Goal: Task Accomplishment & Management: Use online tool/utility

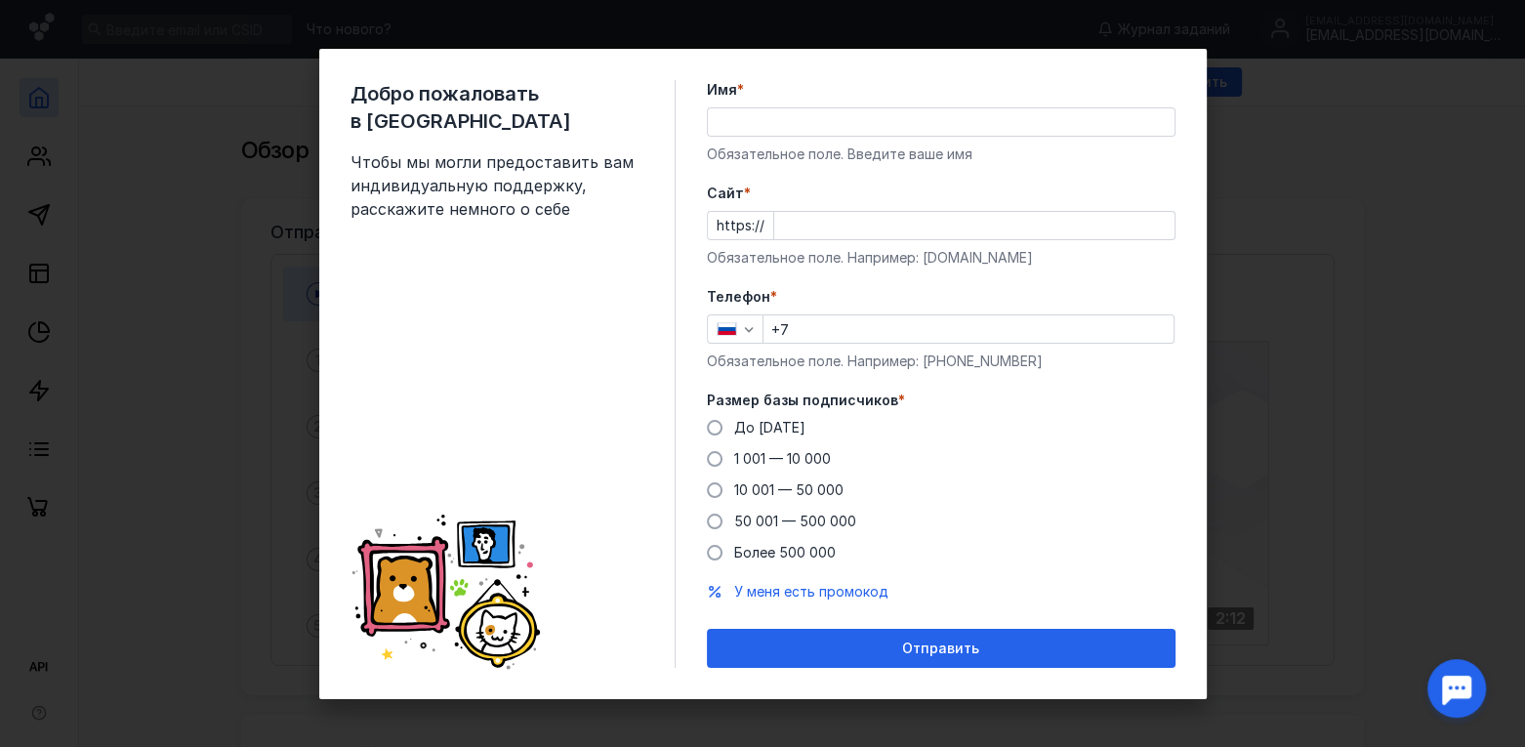
click at [833, 314] on div "+7" at bounding box center [968, 328] width 412 height 29
click at [832, 334] on input "+7" at bounding box center [968, 328] width 410 height 27
type input "[PHONE_NUMBER]"
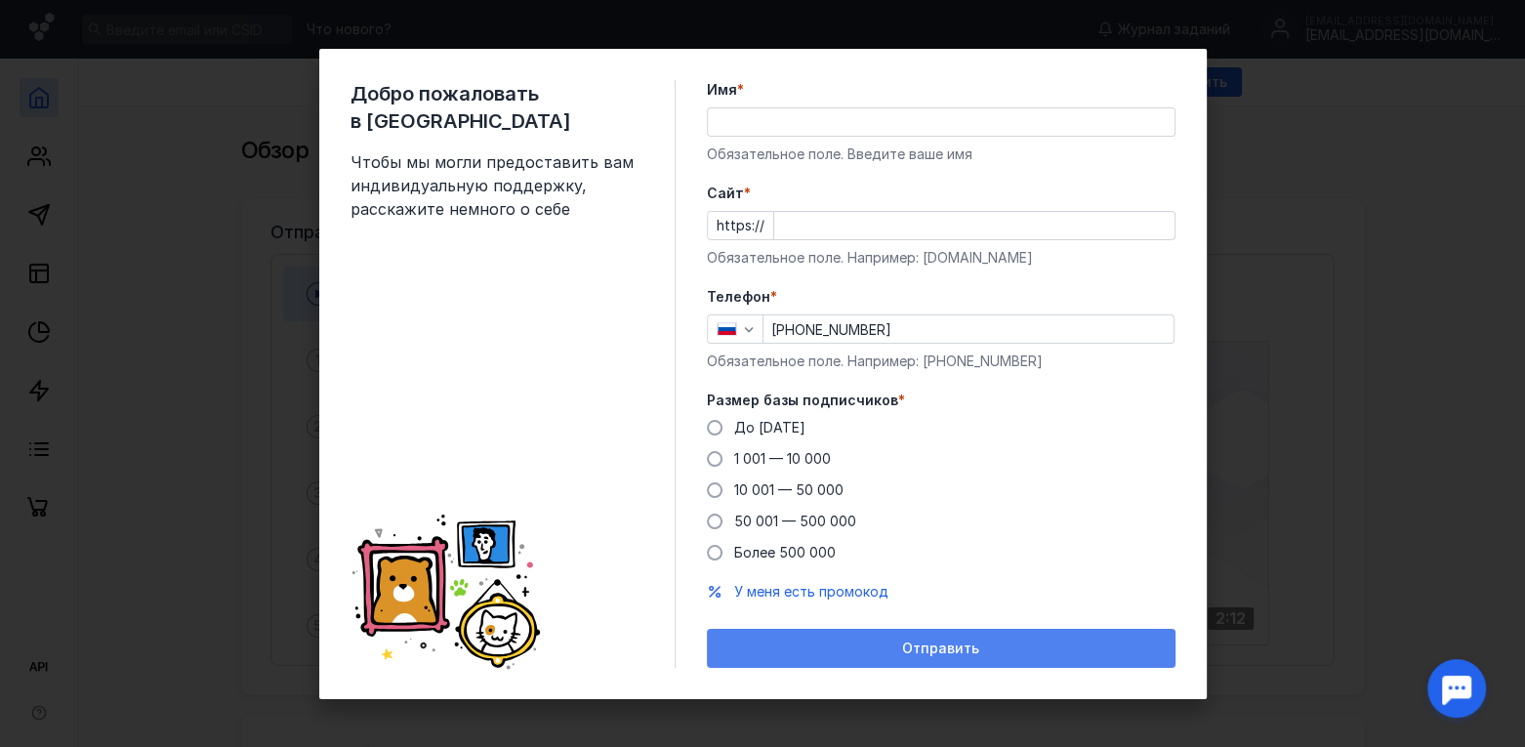
click at [893, 638] on div "Отправить" at bounding box center [941, 648] width 469 height 39
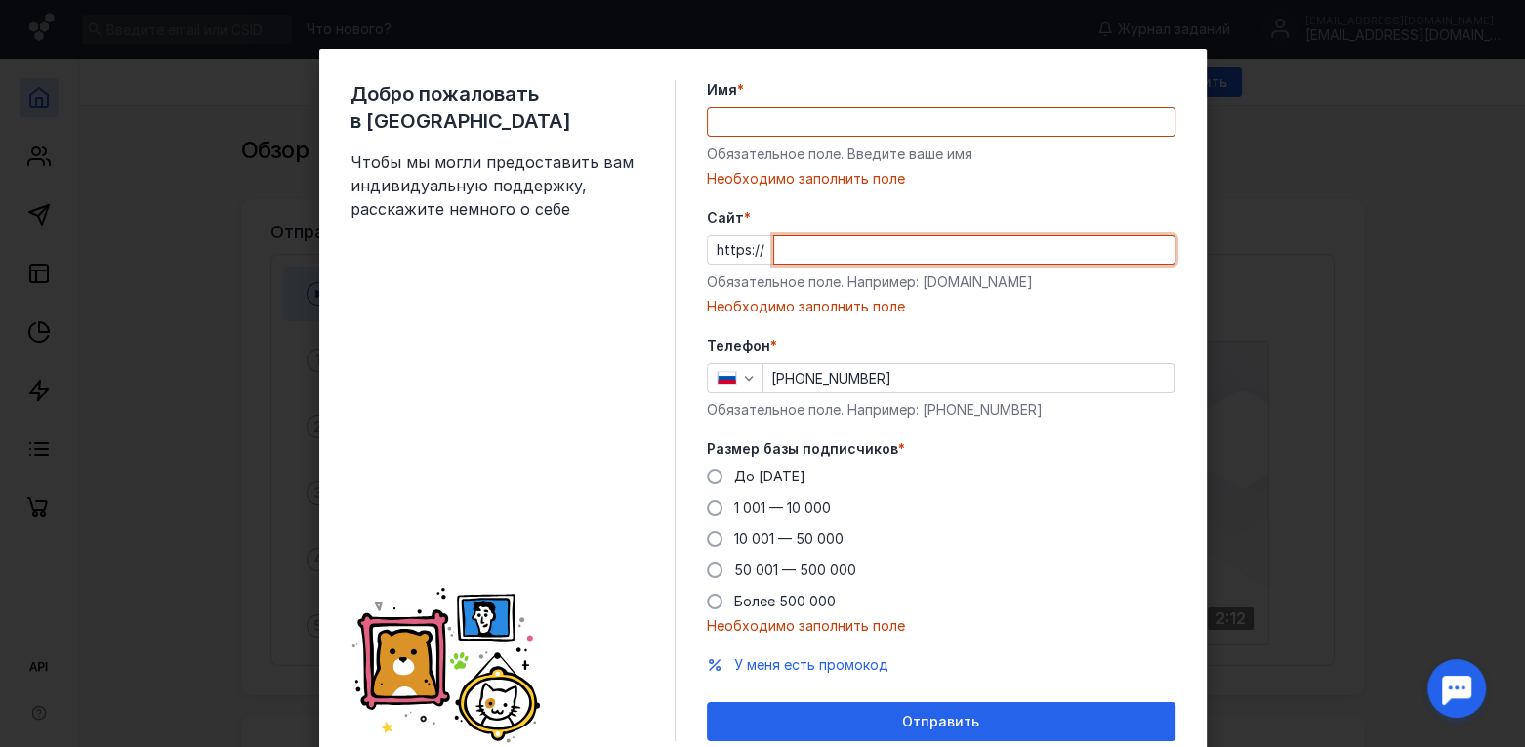
click at [844, 241] on input "Cайт *" at bounding box center [974, 249] width 400 height 27
type input "р"
type input "н"
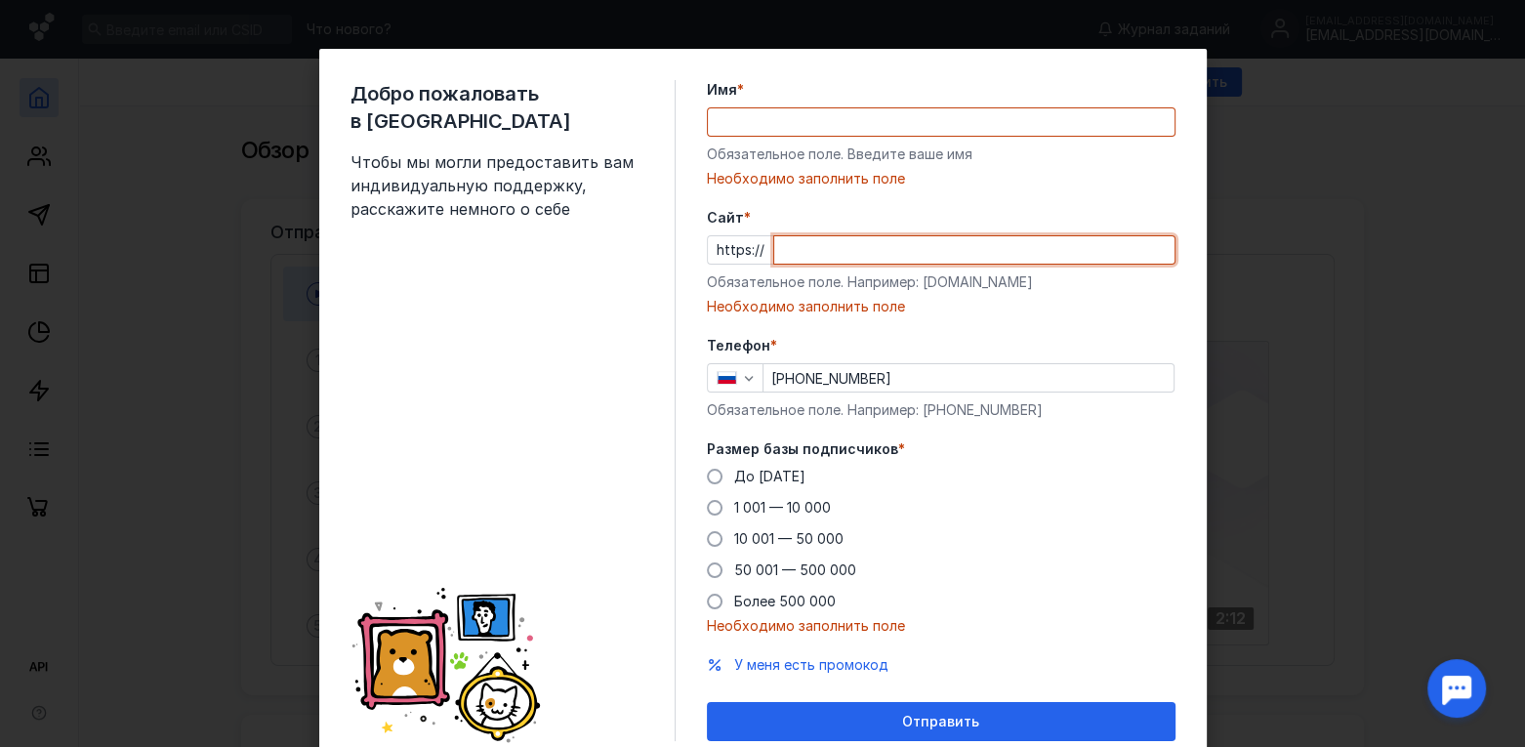
click at [828, 126] on input "Имя *" at bounding box center [941, 121] width 467 height 27
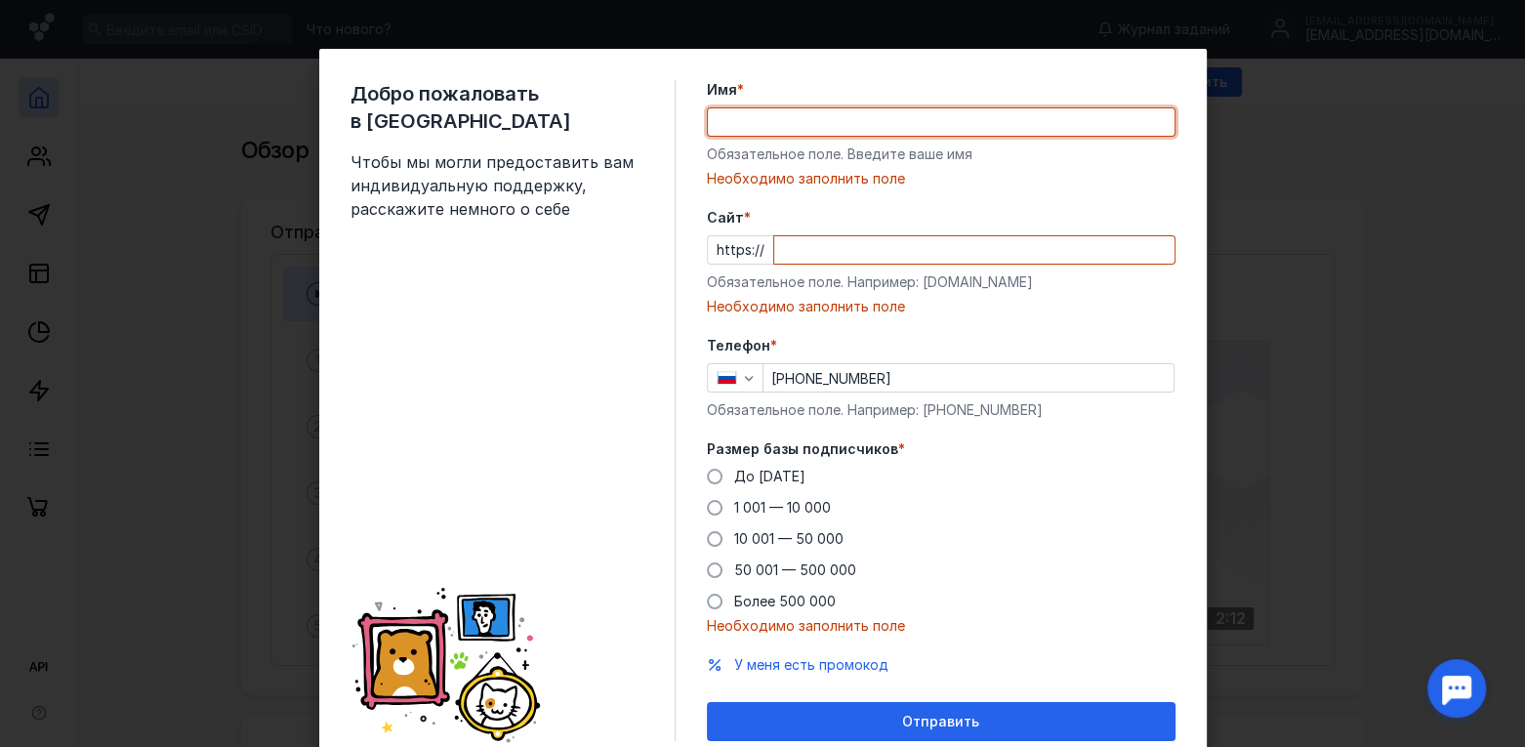
click at [828, 126] on input "Имя *" at bounding box center [941, 121] width 467 height 27
type input "a"
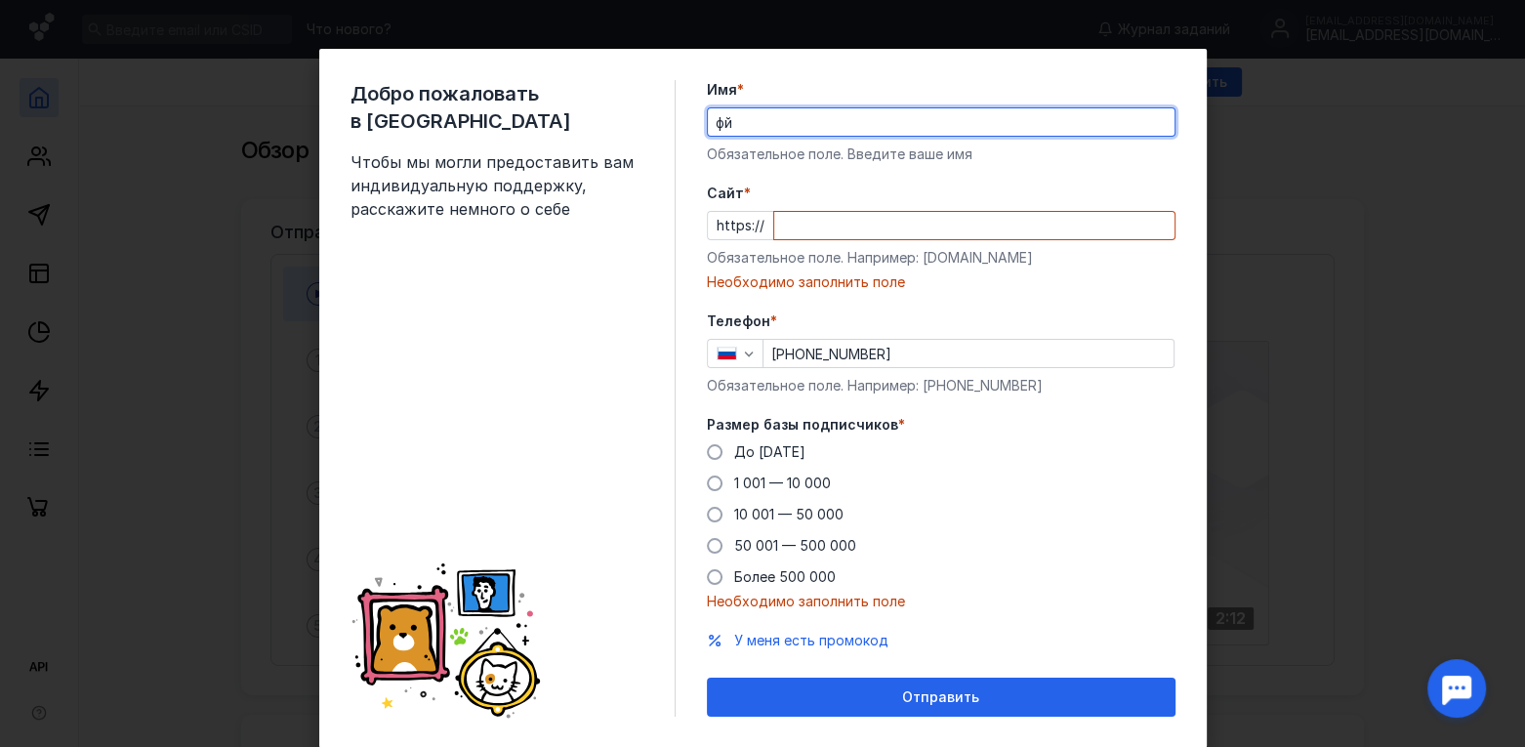
type input "ф"
type input "aqvarius"
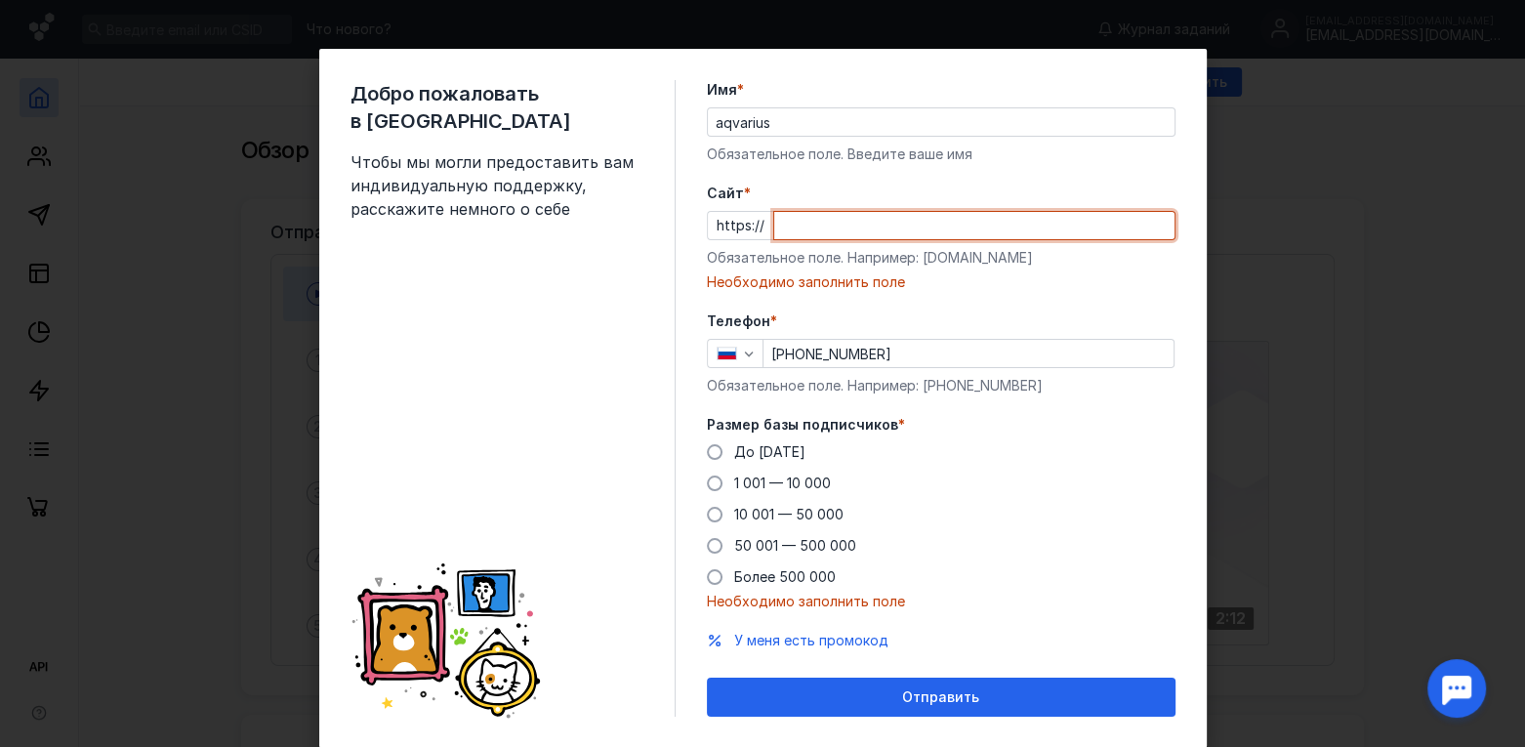
click at [792, 219] on input "Cайт *" at bounding box center [974, 225] width 400 height 27
click at [1026, 720] on div "Добро пожаловать в Sendsay Чтобы мы могли предоставить вам индивидуальную подде…" at bounding box center [762, 398] width 887 height 699
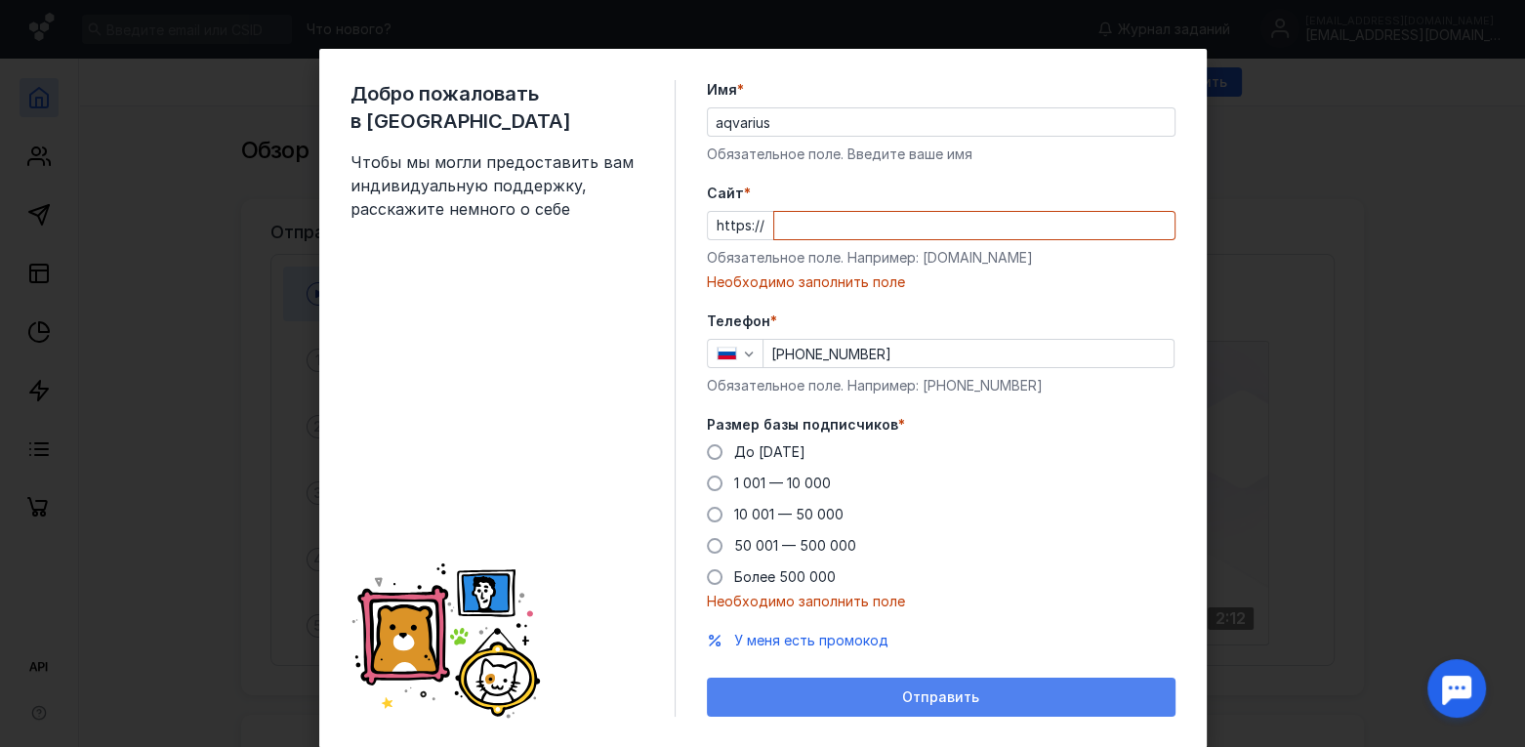
click at [1030, 693] on div "Отправить" at bounding box center [941, 697] width 449 height 17
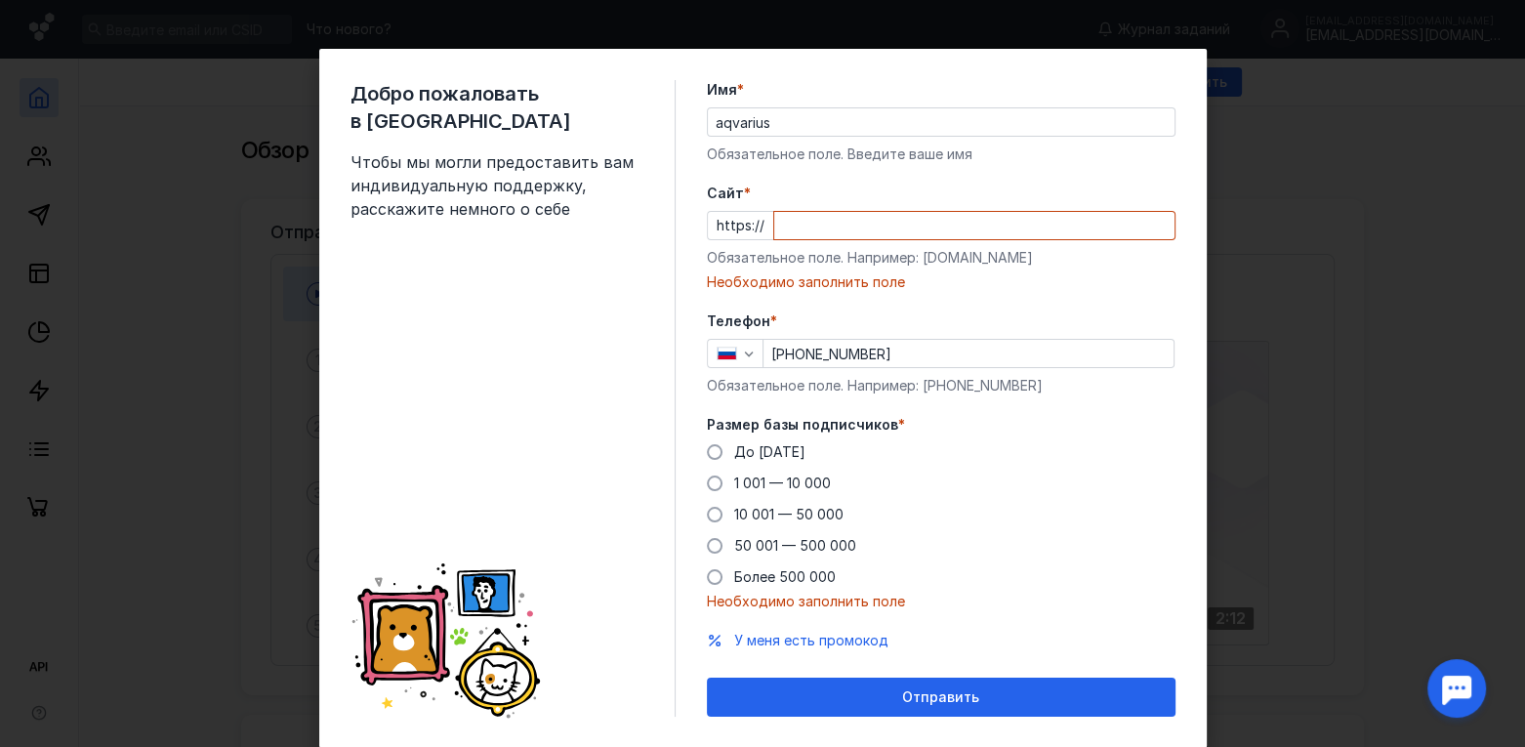
click at [1258, 118] on div "Добро пожаловать в Sendsay Чтобы мы могли предоставить вам индивидуальную подде…" at bounding box center [762, 373] width 1525 height 747
click at [747, 355] on icon "button" at bounding box center [749, 354] width 16 height 16
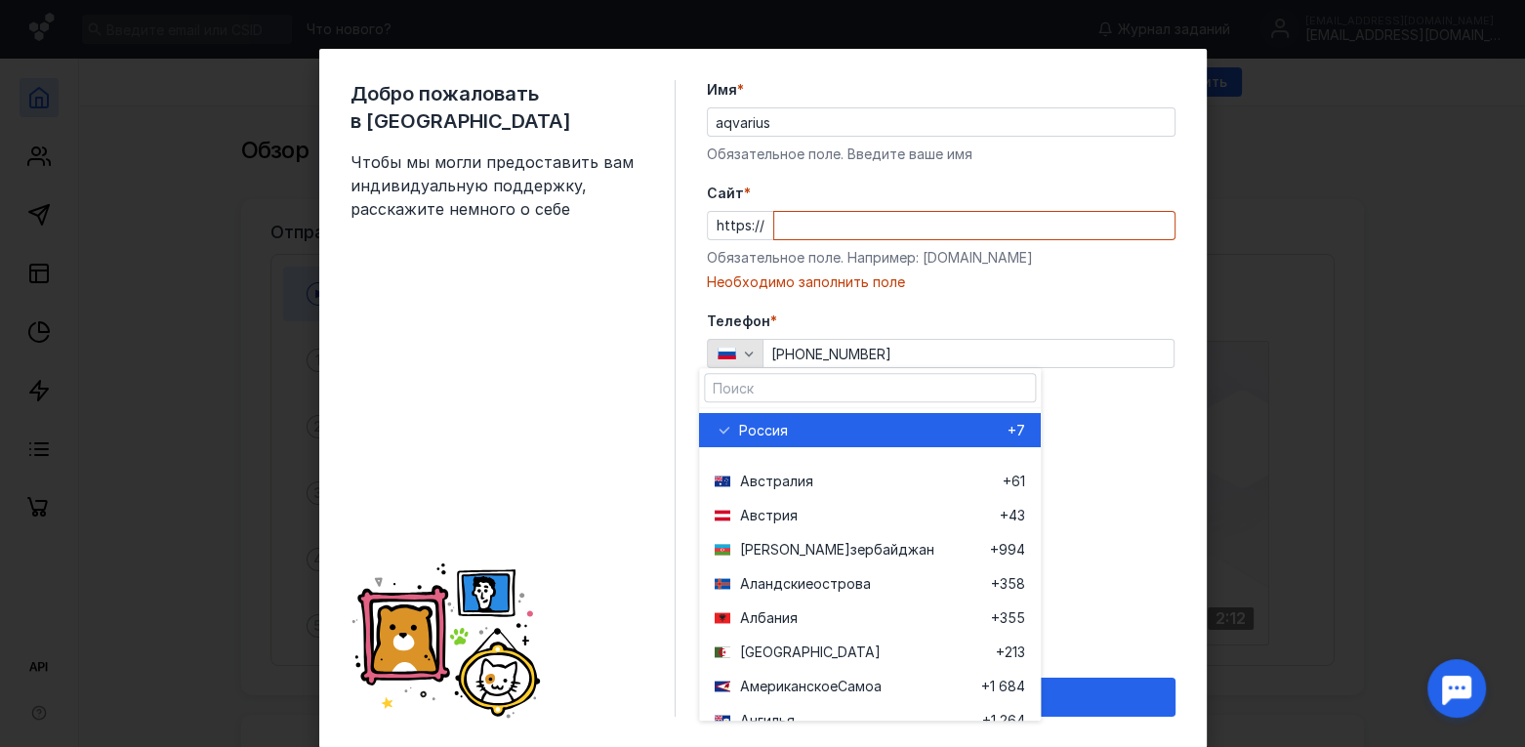
click at [747, 355] on icon "button" at bounding box center [749, 354] width 16 height 16
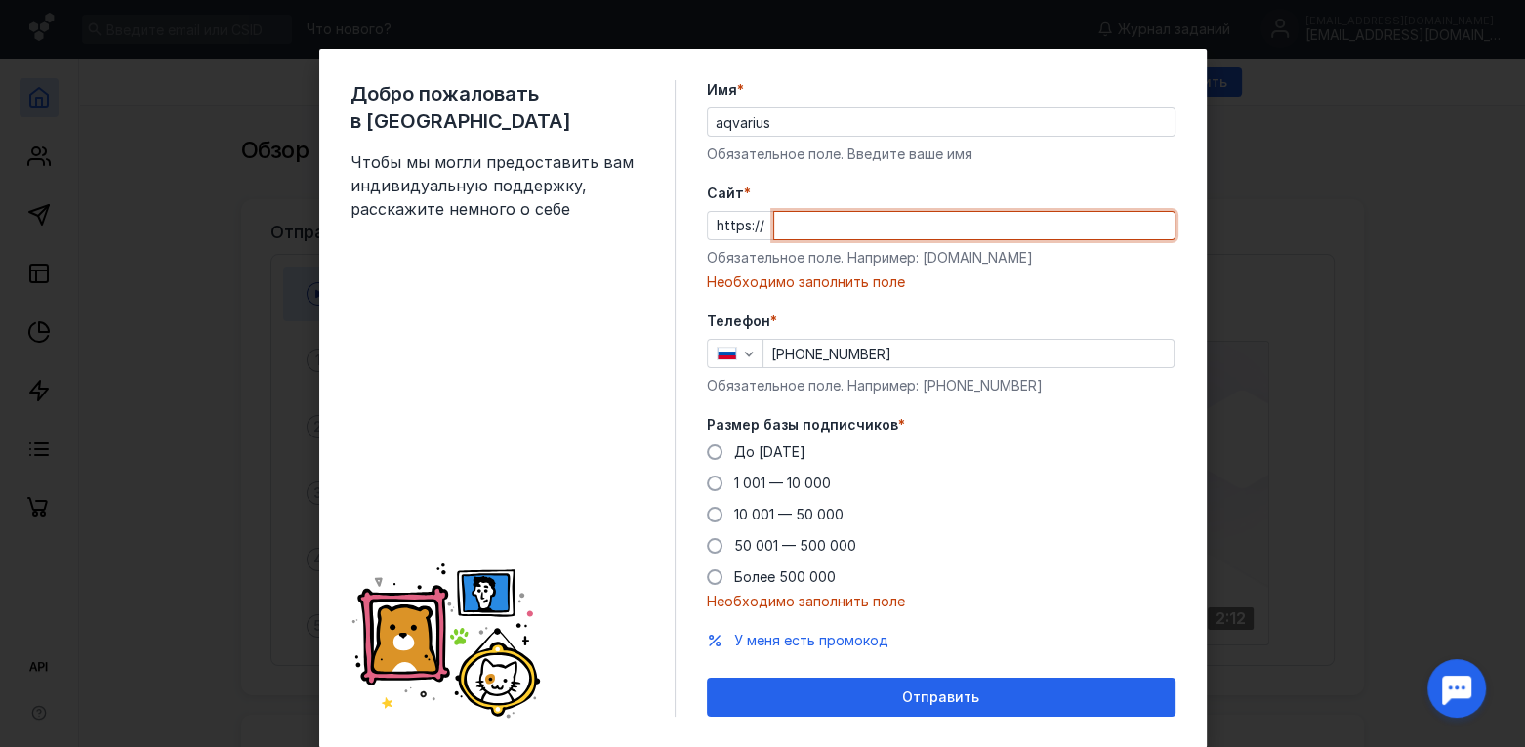
click at [774, 231] on input "Cайт *" at bounding box center [974, 225] width 400 height 27
type input "i"
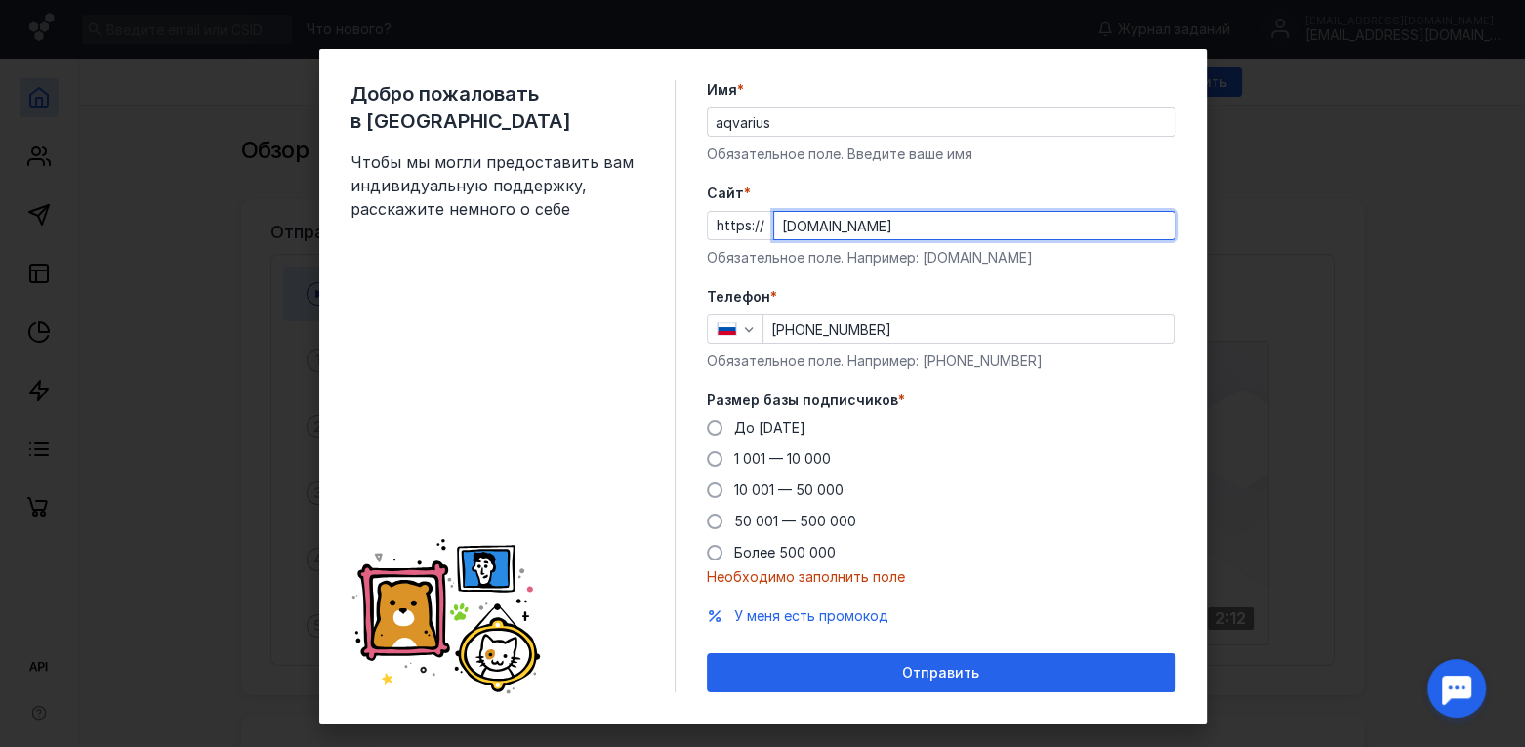
click at [777, 224] on input "[DOMAIN_NAME]" at bounding box center [974, 225] width 400 height 27
type input "[DOMAIN_NAME]"
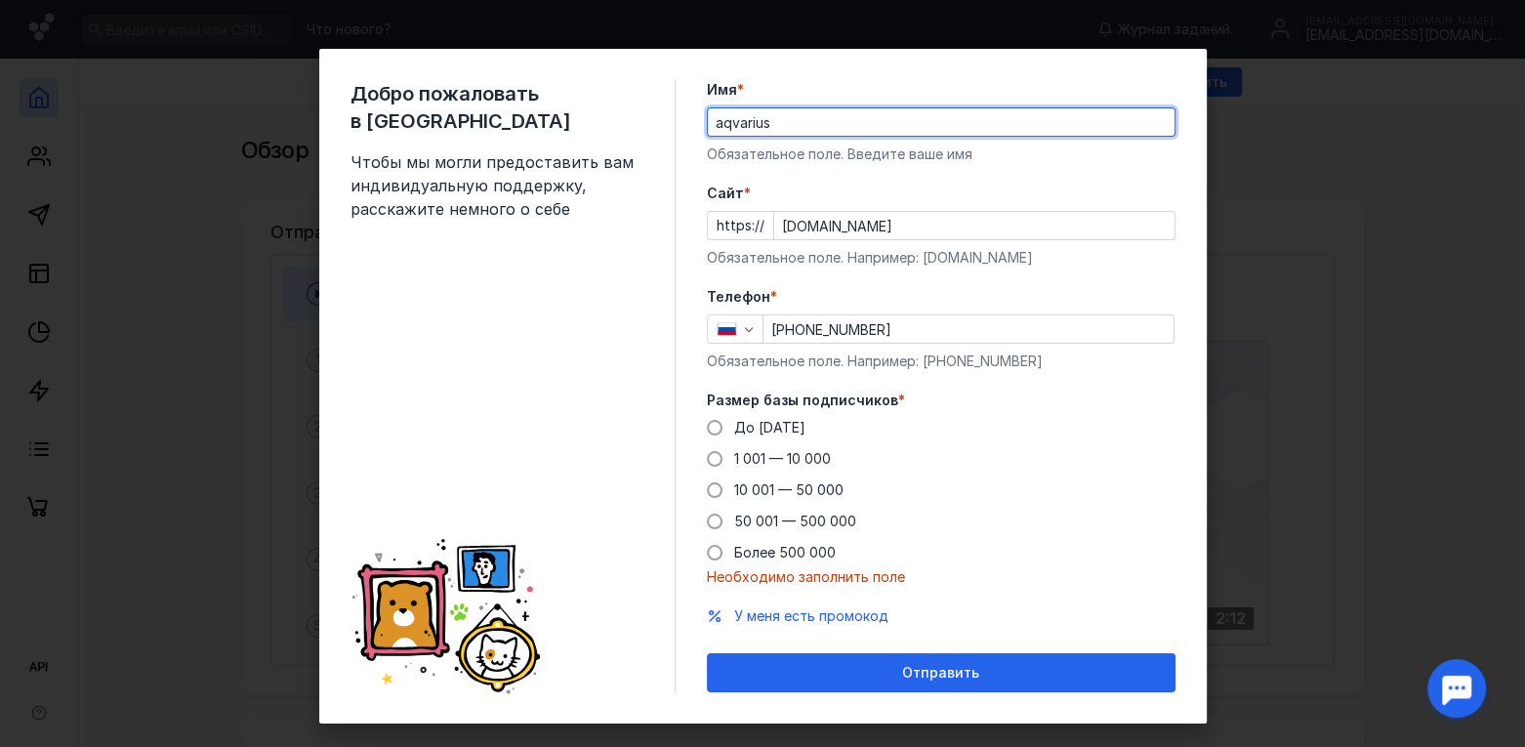
click at [874, 127] on input "aqvarius" at bounding box center [941, 121] width 467 height 27
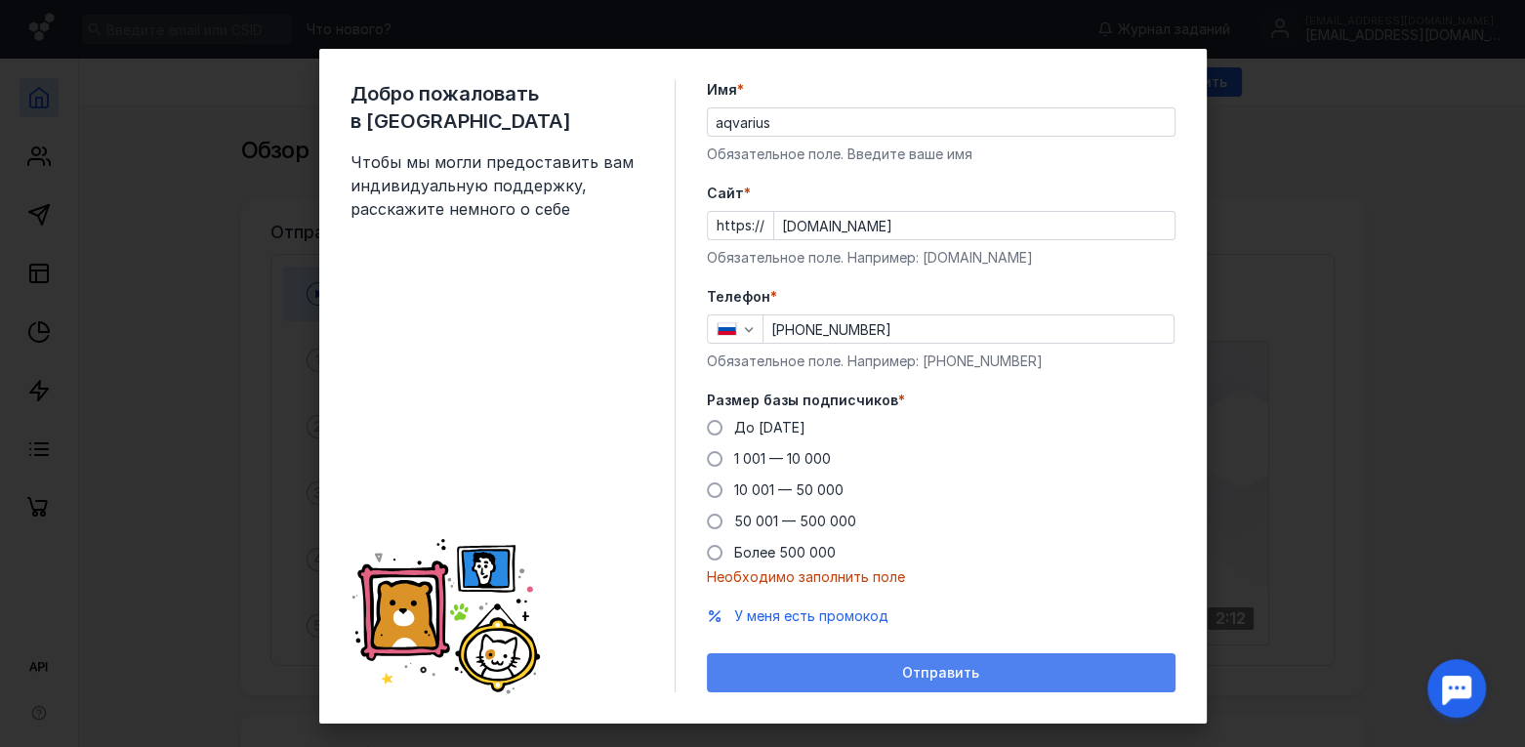
click at [891, 678] on div "Отправить" at bounding box center [941, 673] width 449 height 17
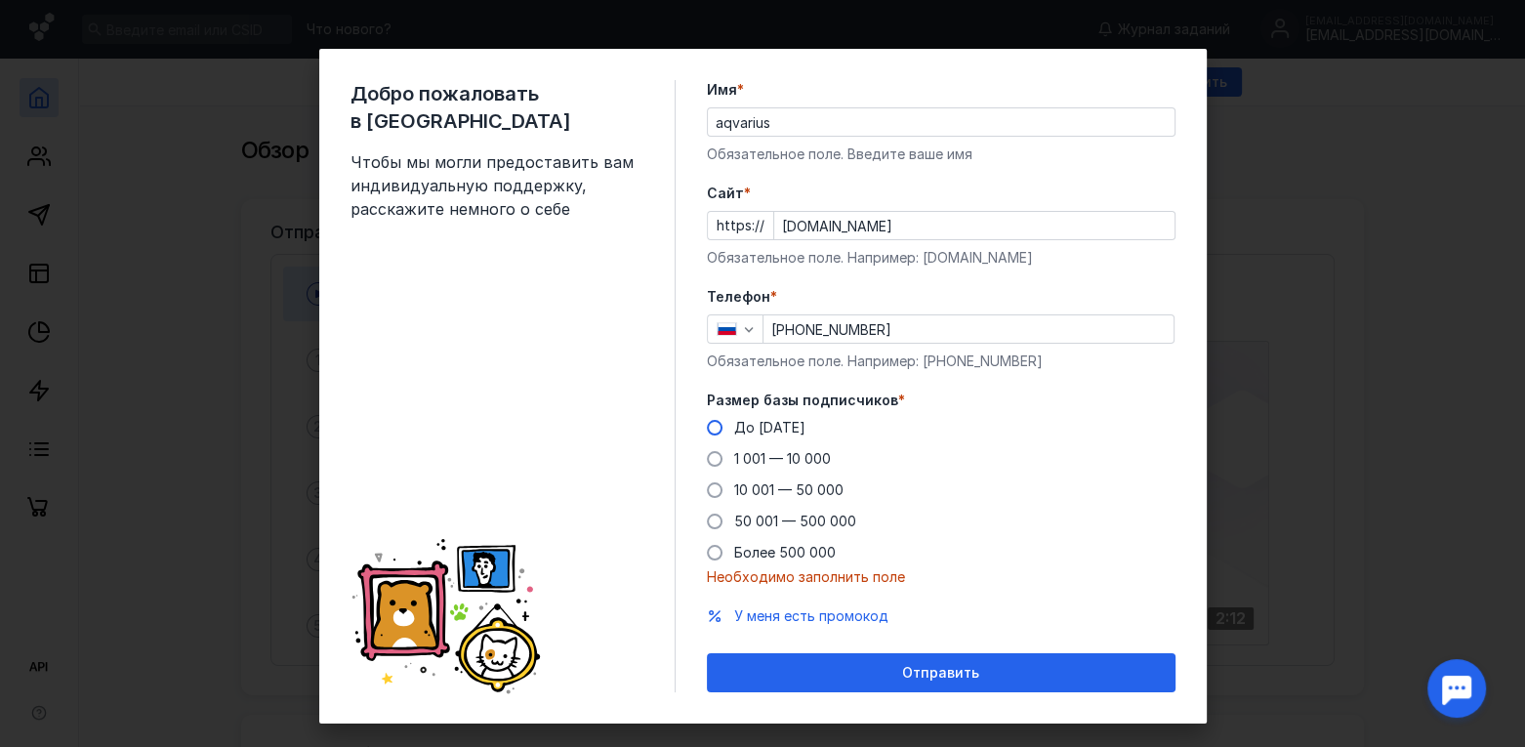
click at [716, 431] on label "До [DATE]" at bounding box center [756, 428] width 99 height 20
click at [0, 0] on input "До [DATE]" at bounding box center [0, 0] width 0 height 0
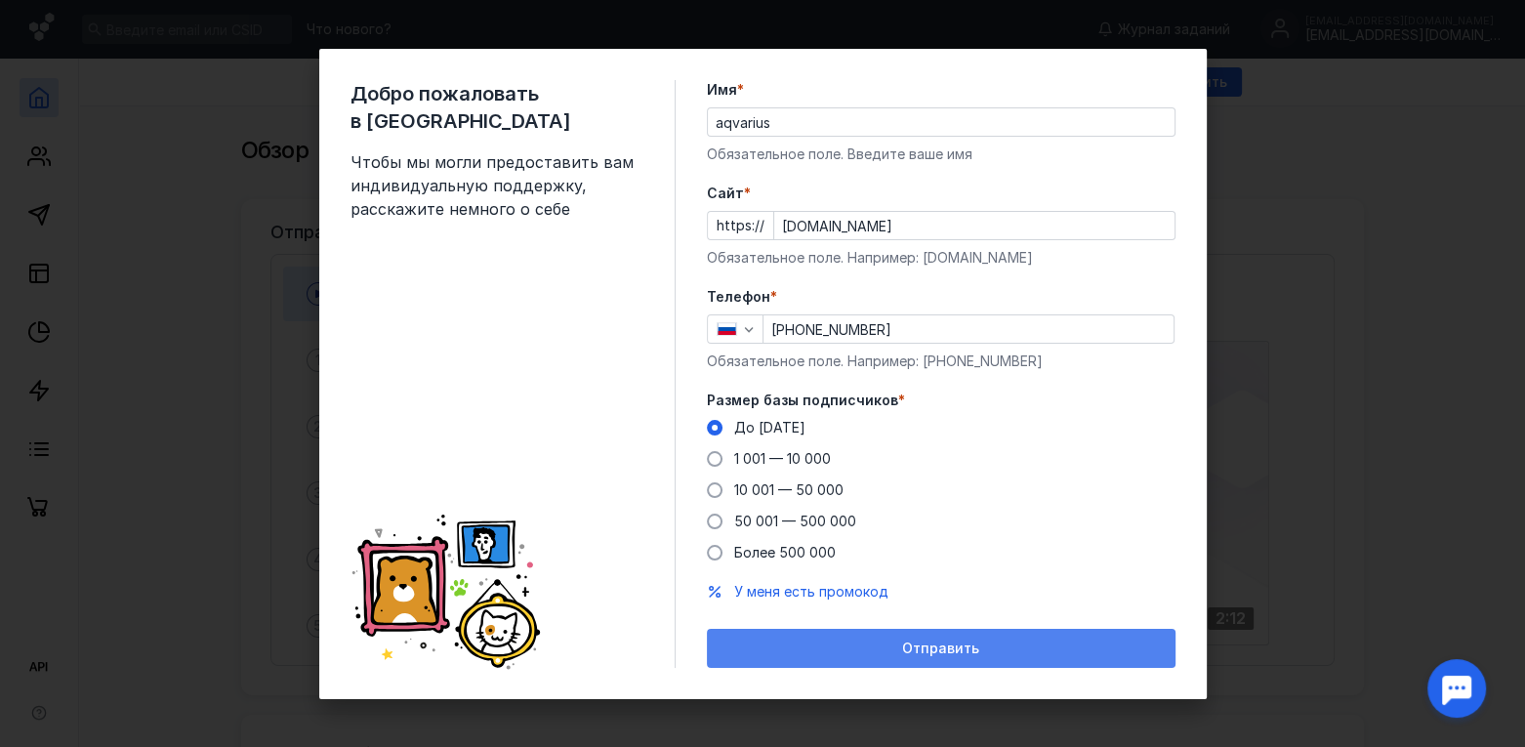
click at [888, 641] on div "Отправить" at bounding box center [941, 648] width 449 height 17
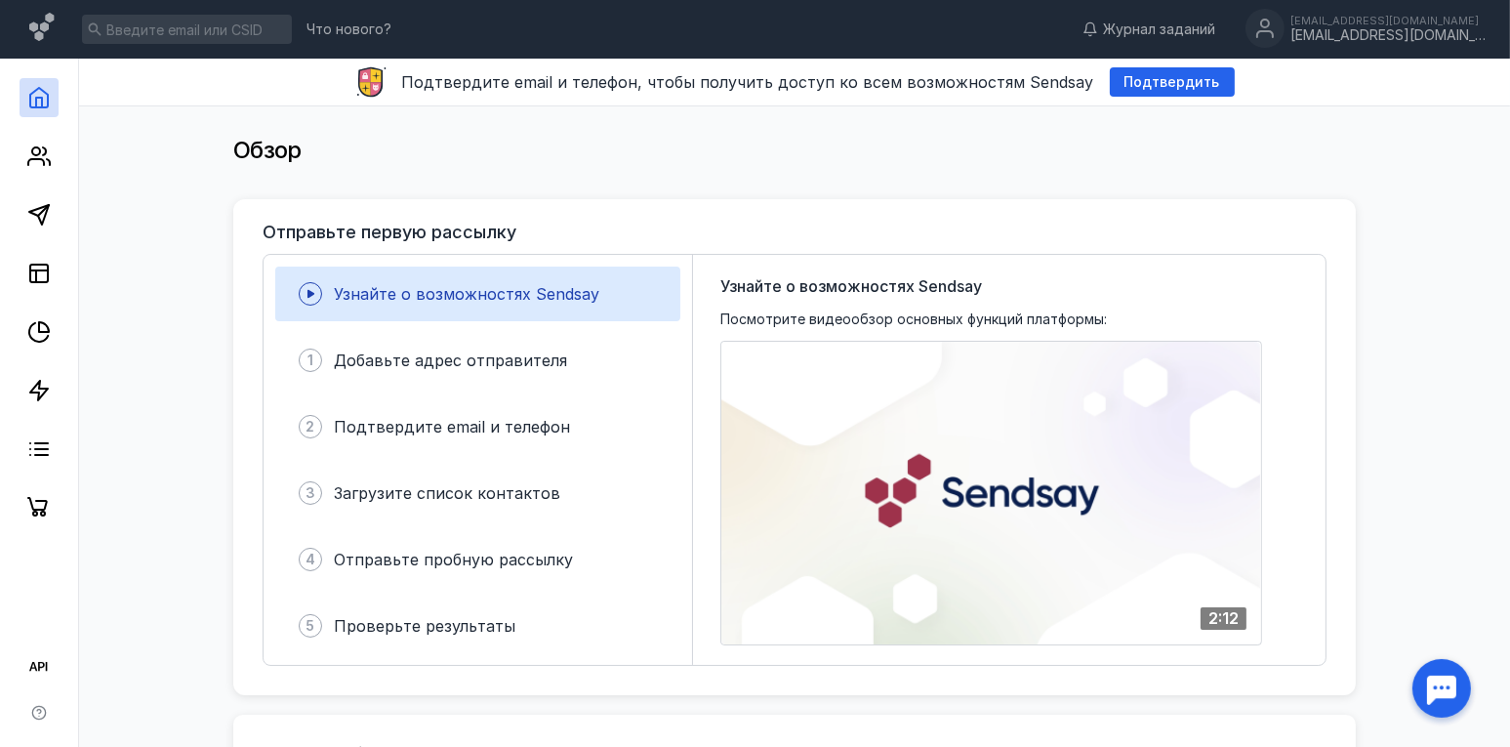
click at [449, 280] on div "Узнайте о возможностях Sendsay" at bounding box center [477, 293] width 405 height 55
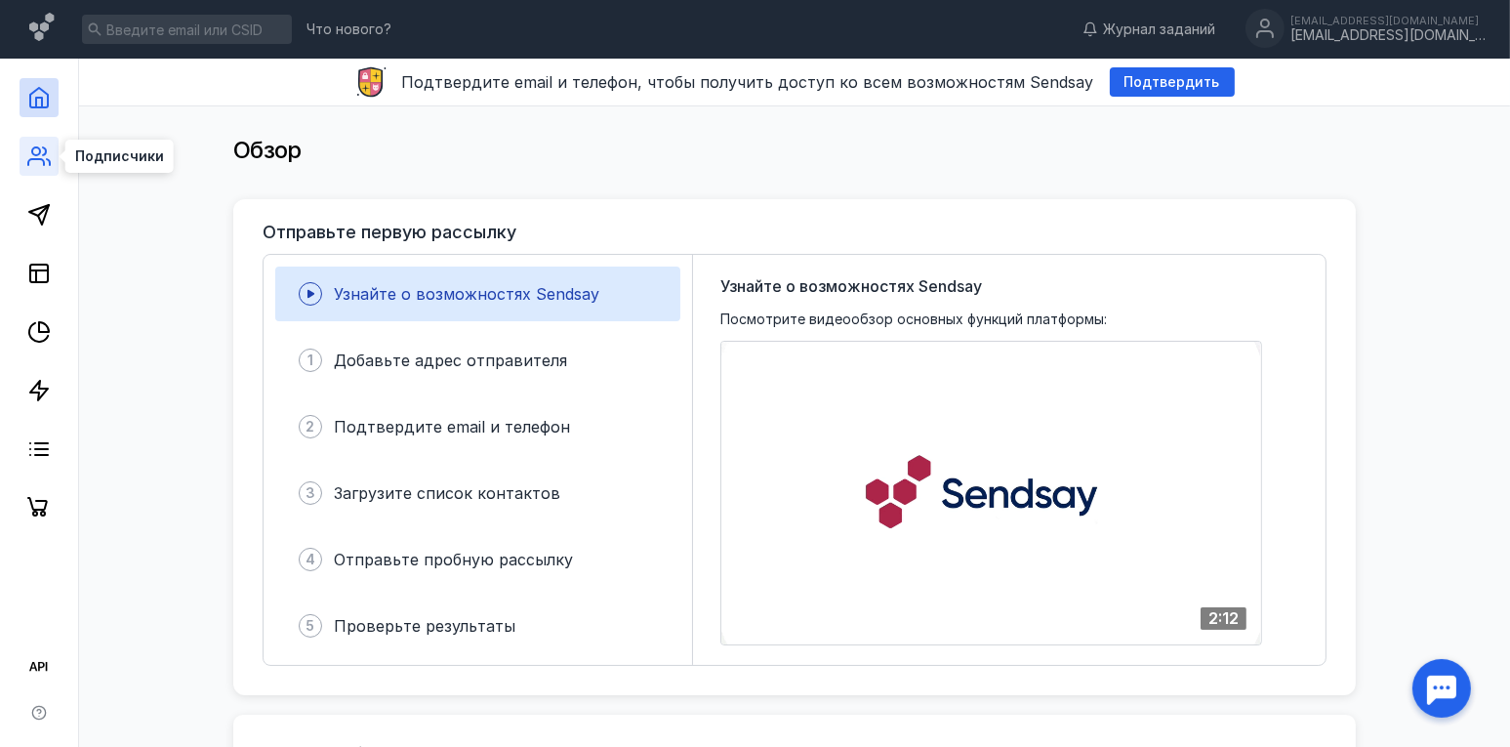
click at [42, 152] on icon at bounding box center [38, 155] width 23 height 23
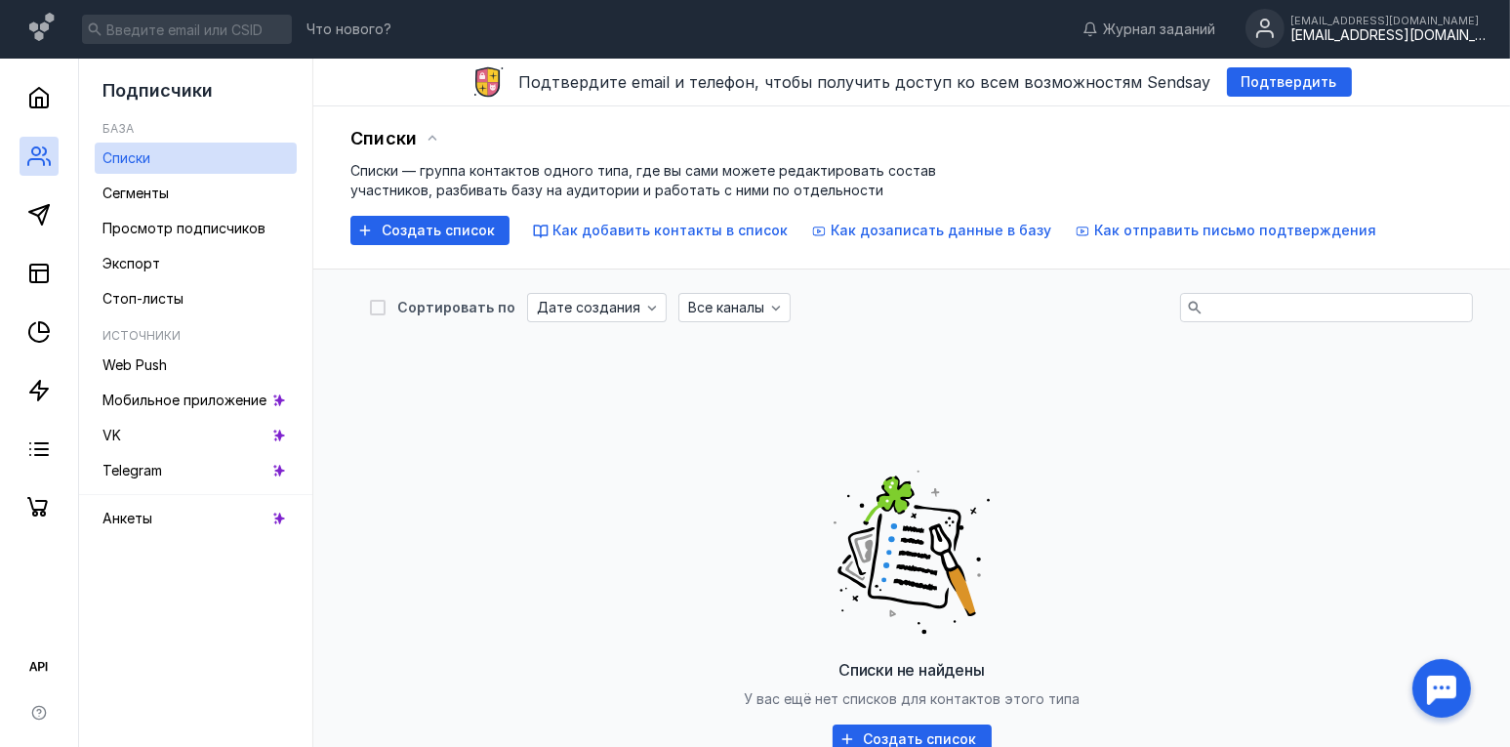
click at [1285, 27] on circle at bounding box center [1265, 28] width 39 height 39
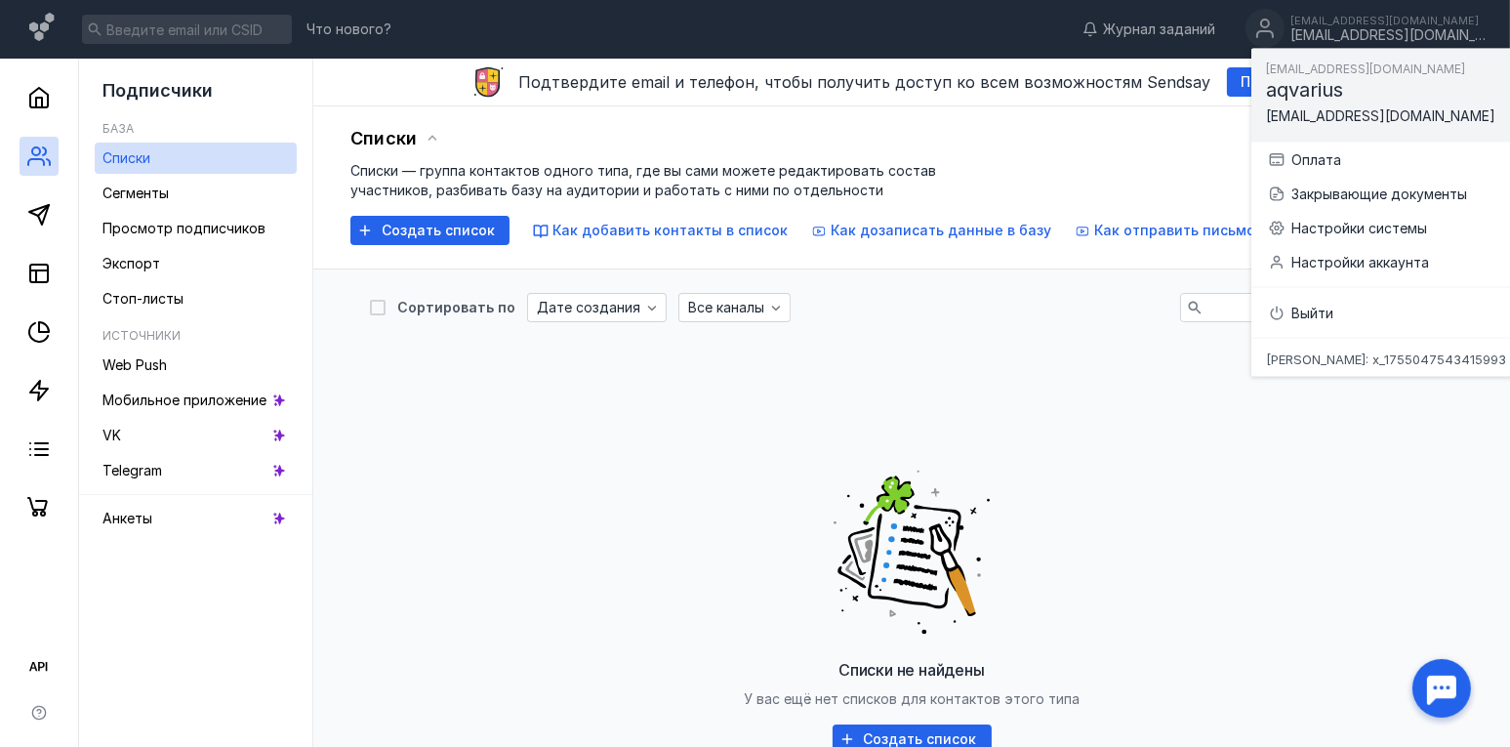
click at [1328, 357] on span "[PERSON_NAME]: x_1755047543415993" at bounding box center [1386, 358] width 240 height 13
click at [1516, 358] on icon at bounding box center [1520, 360] width 9 height 9
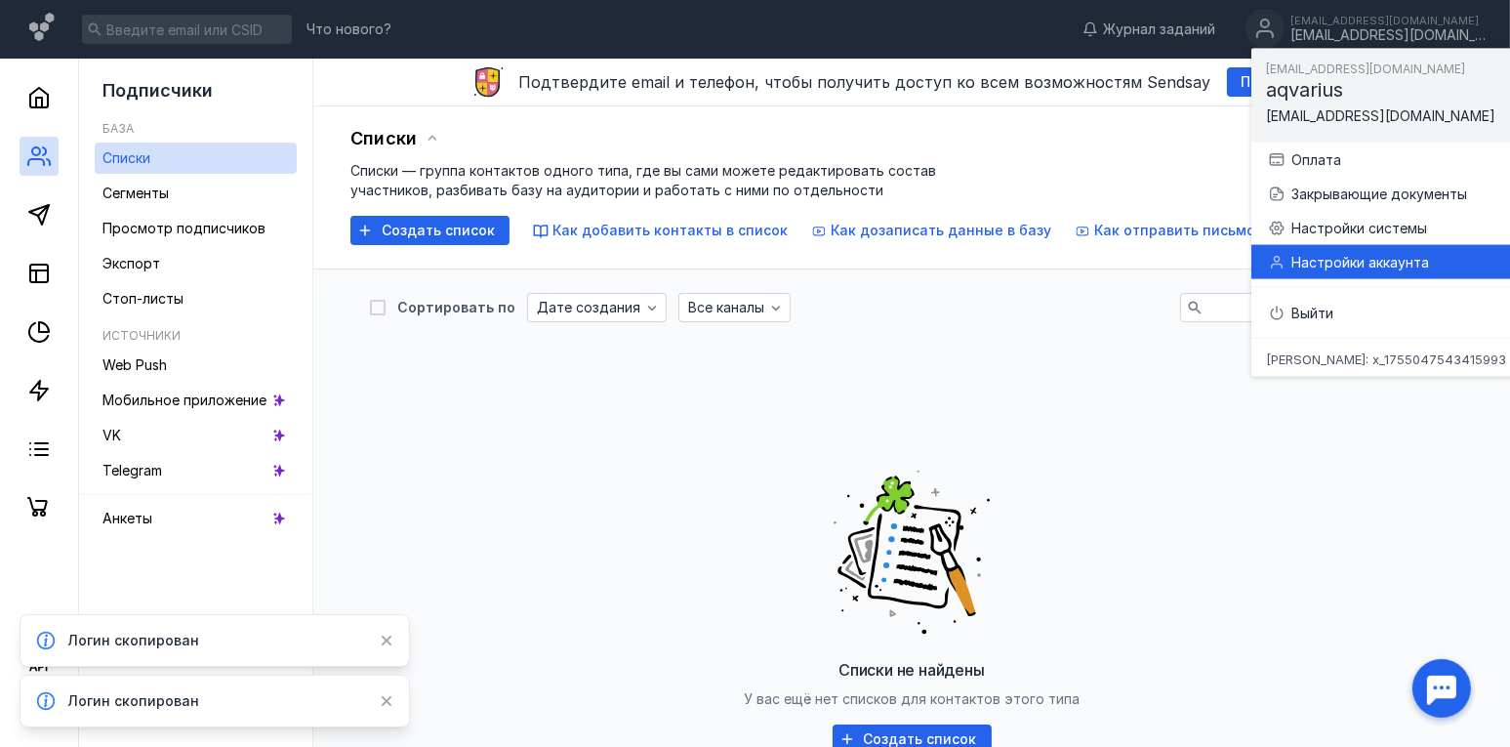
click at [1329, 258] on div "Настройки аккаунта" at bounding box center [1408, 262] width 234 height 20
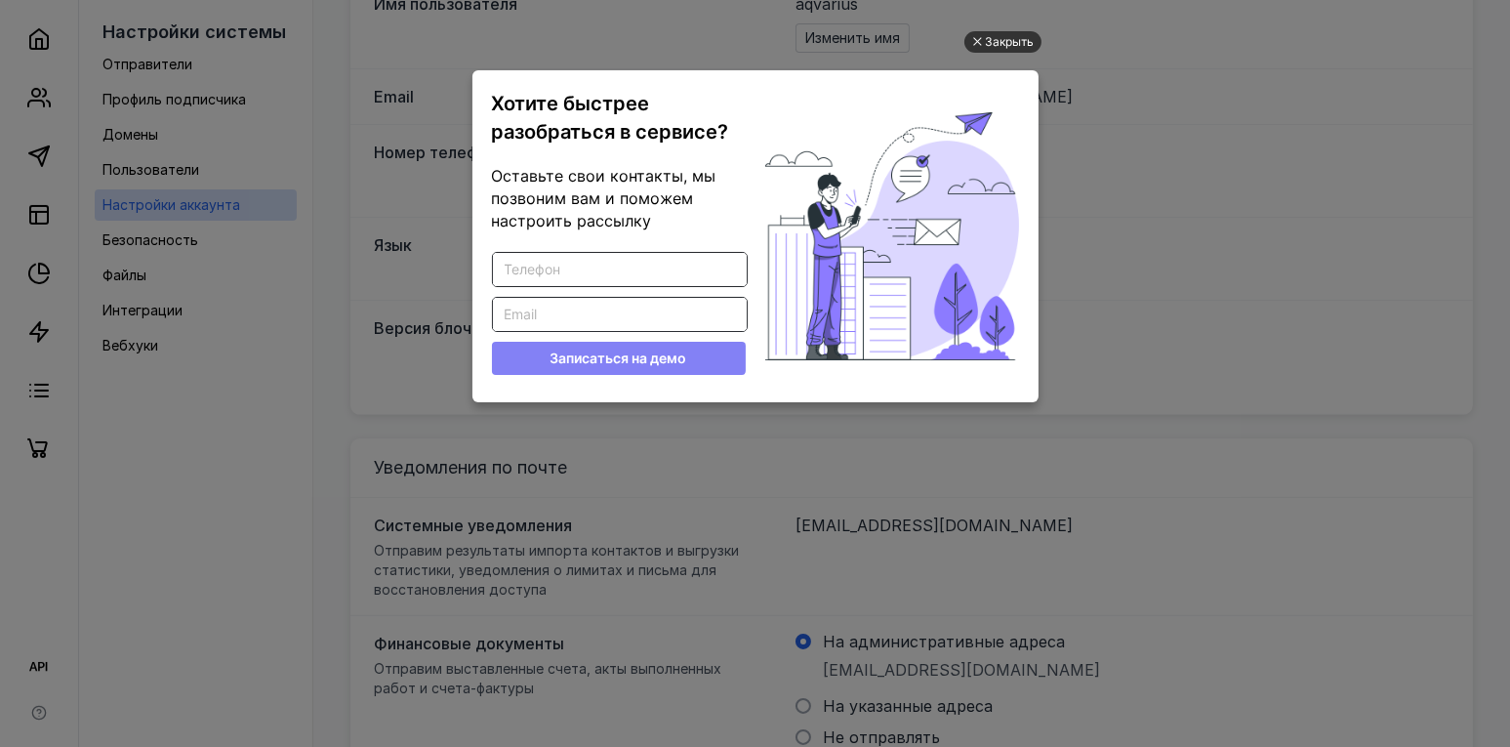
click at [1009, 39] on div "Закрыть" at bounding box center [1010, 41] width 49 height 21
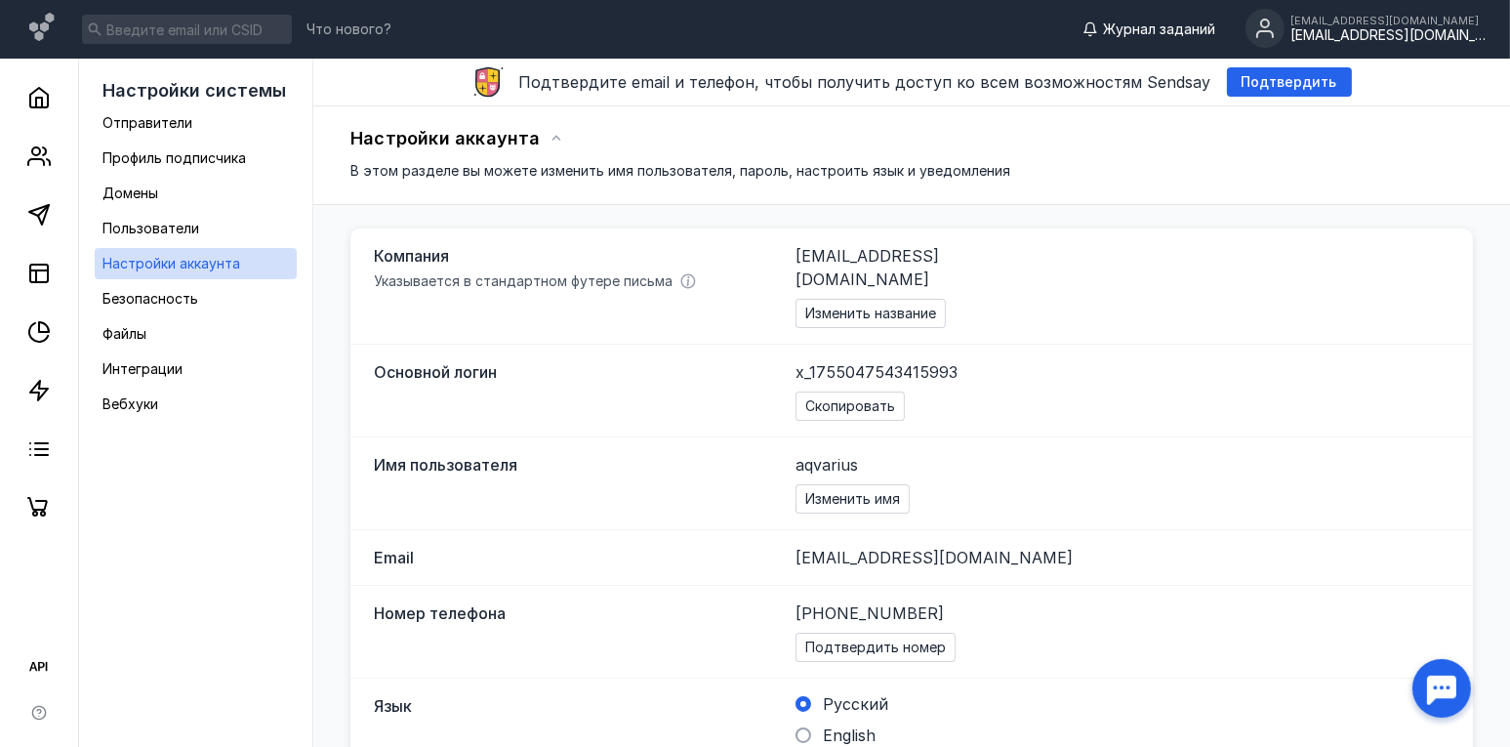
click at [1161, 29] on span "Журнал заданий" at bounding box center [1159, 30] width 112 height 20
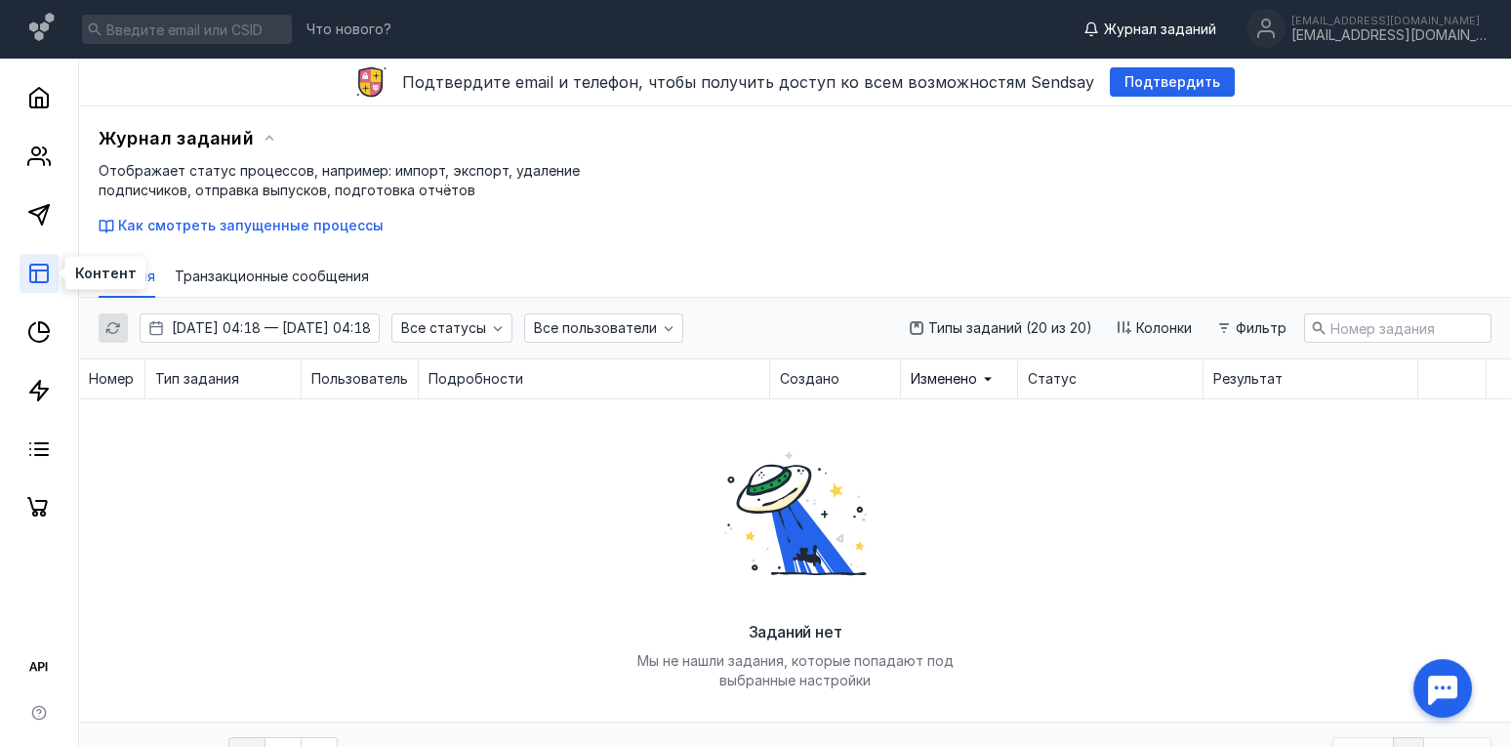
click at [43, 279] on icon at bounding box center [38, 273] width 23 height 23
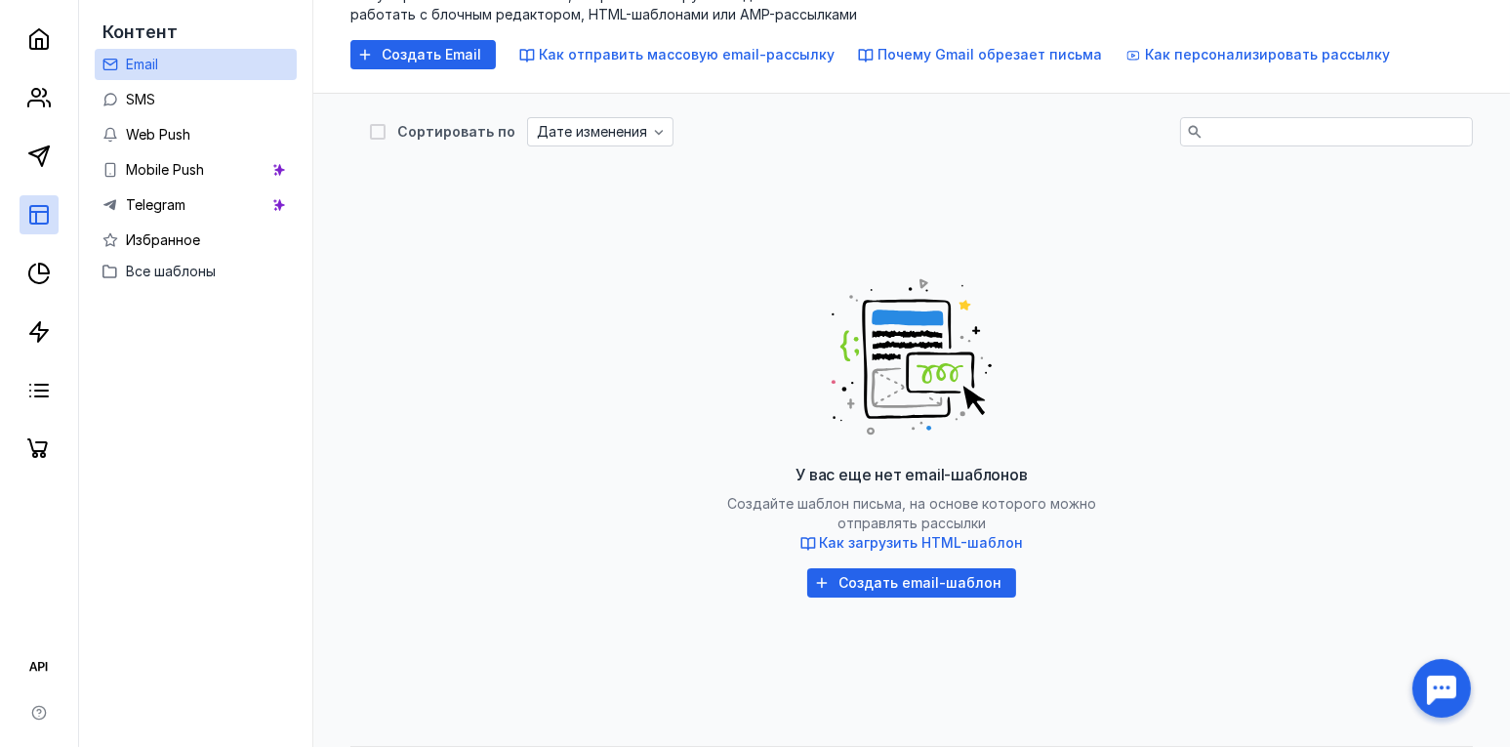
scroll to position [199, 0]
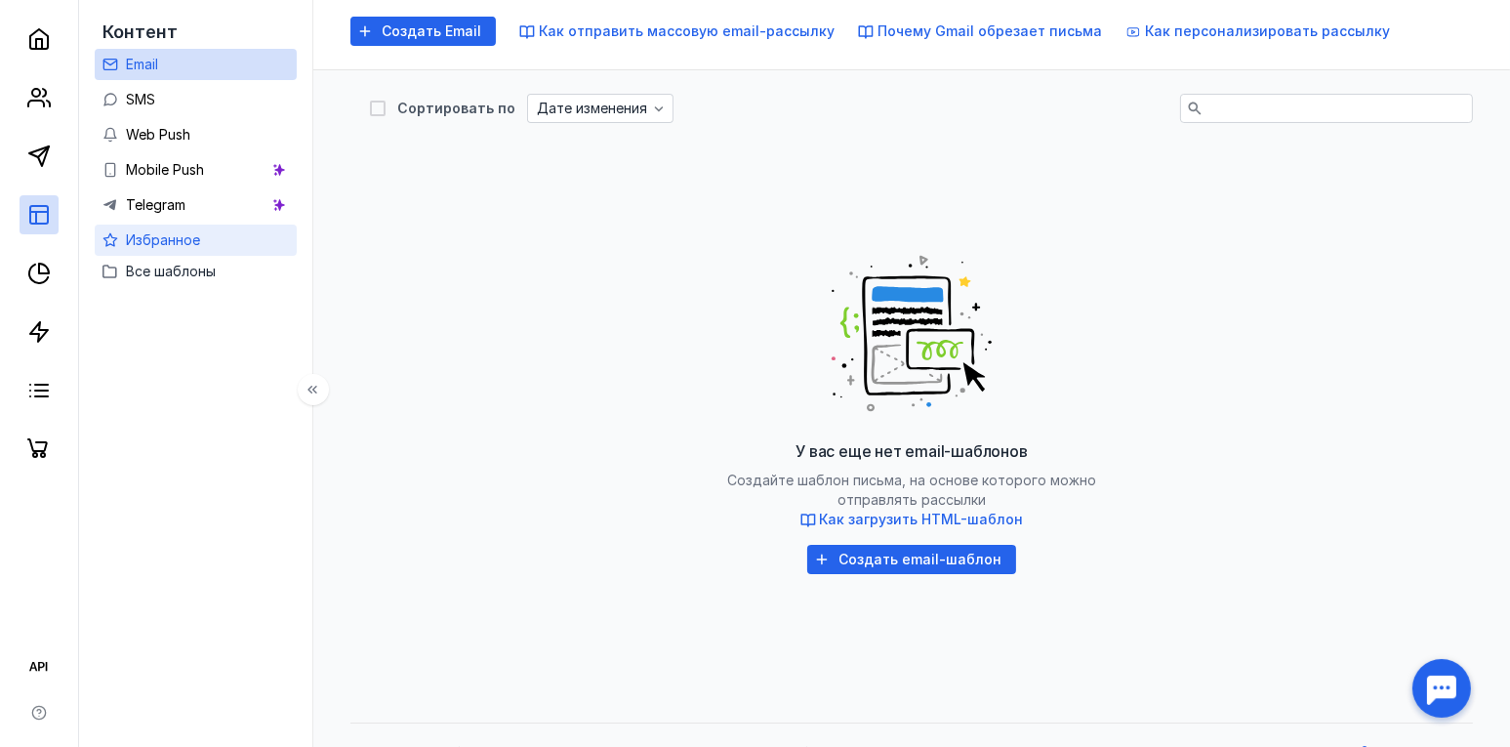
click at [183, 232] on span "Избранное" at bounding box center [163, 239] width 74 height 17
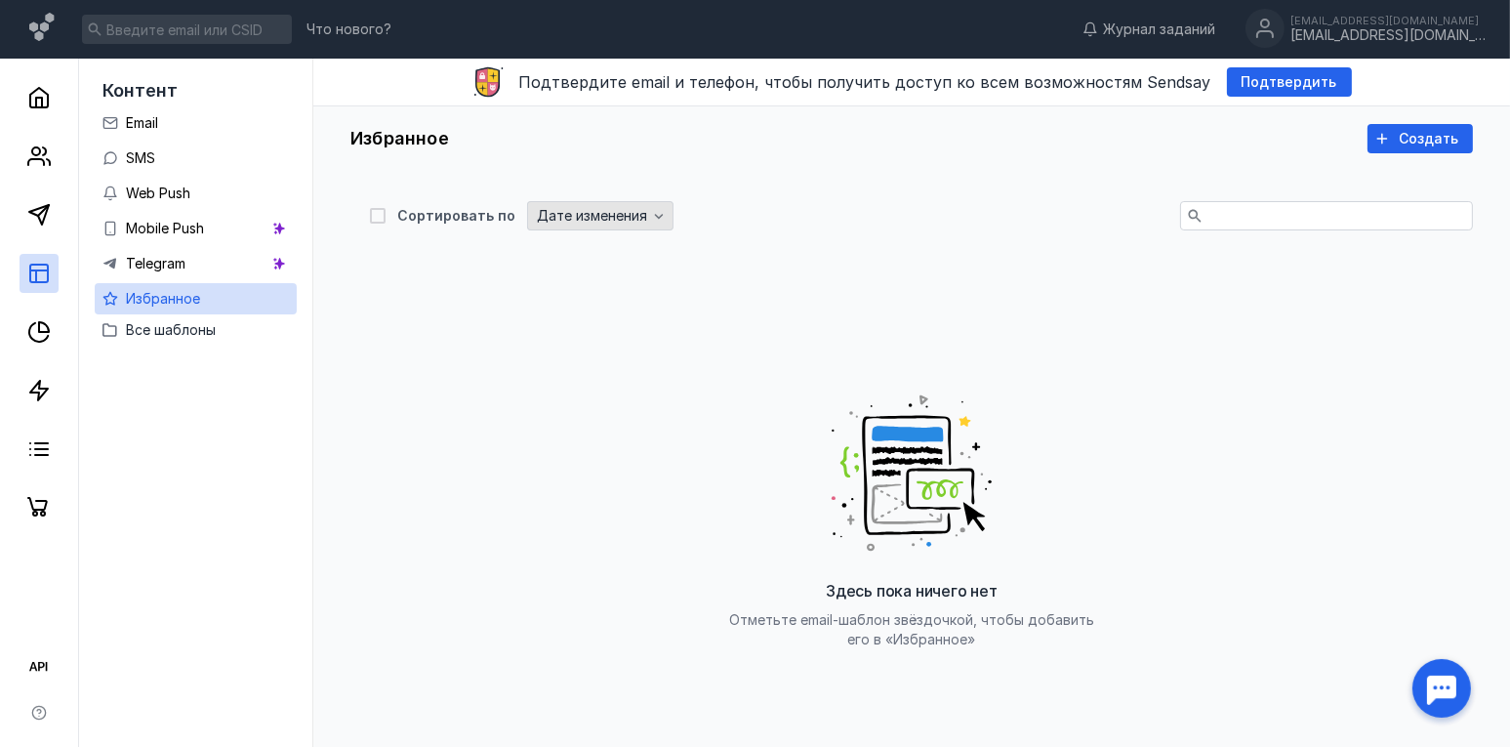
click at [584, 222] on span "Дате изменения" at bounding box center [592, 216] width 110 height 17
click at [688, 120] on div "Избранное Создать Создать" at bounding box center [911, 141] width 1197 height 71
click at [144, 337] on span "Все шаблоны" at bounding box center [171, 329] width 90 height 17
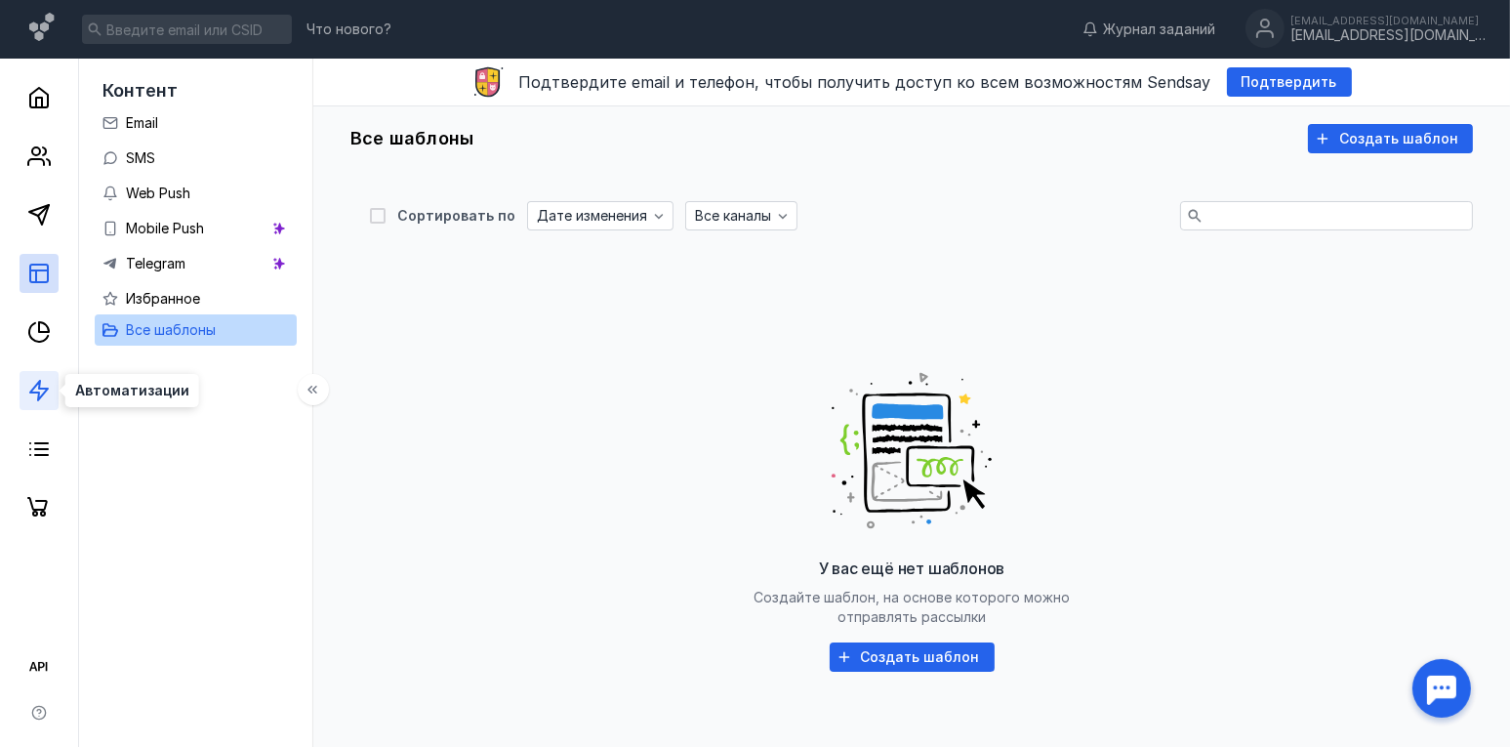
click at [44, 395] on icon at bounding box center [38, 390] width 23 height 23
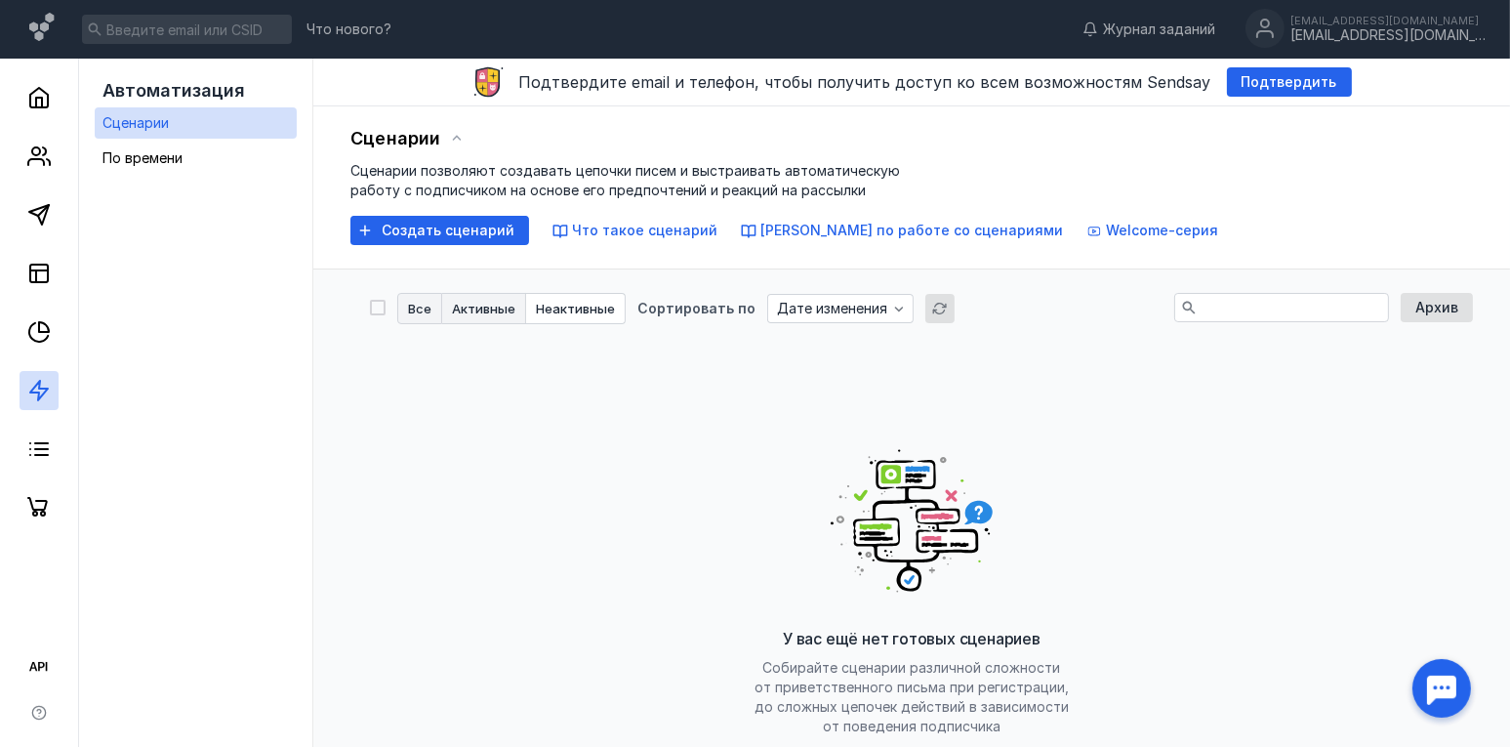
click at [472, 303] on span "Активные" at bounding box center [483, 309] width 63 height 13
click at [572, 303] on span "Неактивные" at bounding box center [575, 309] width 79 height 13
click at [1106, 229] on span "Welcome-серия" at bounding box center [1162, 230] width 112 height 17
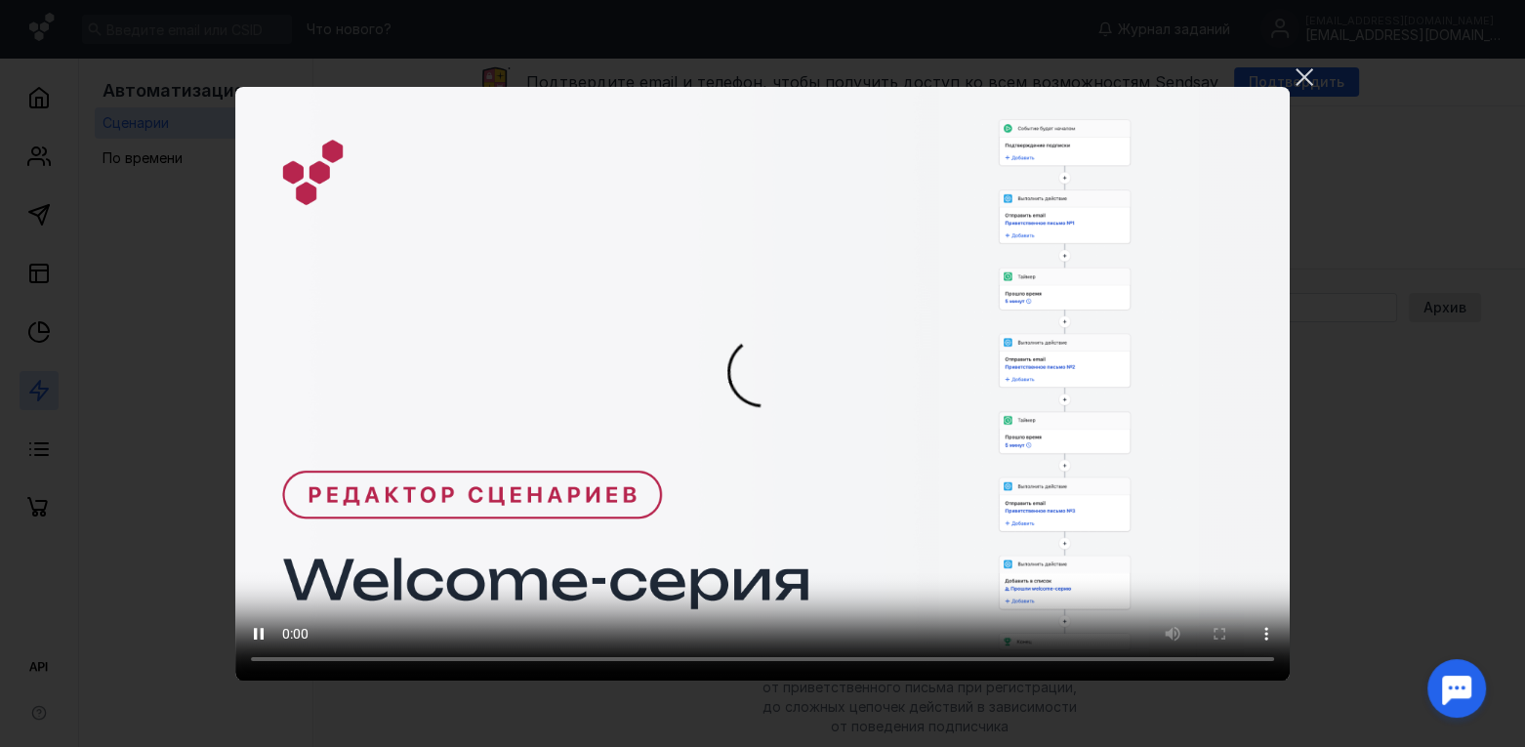
drag, startPoint x: 1282, startPoint y: 205, endPoint x: 1285, endPoint y: 243, distance: 38.2
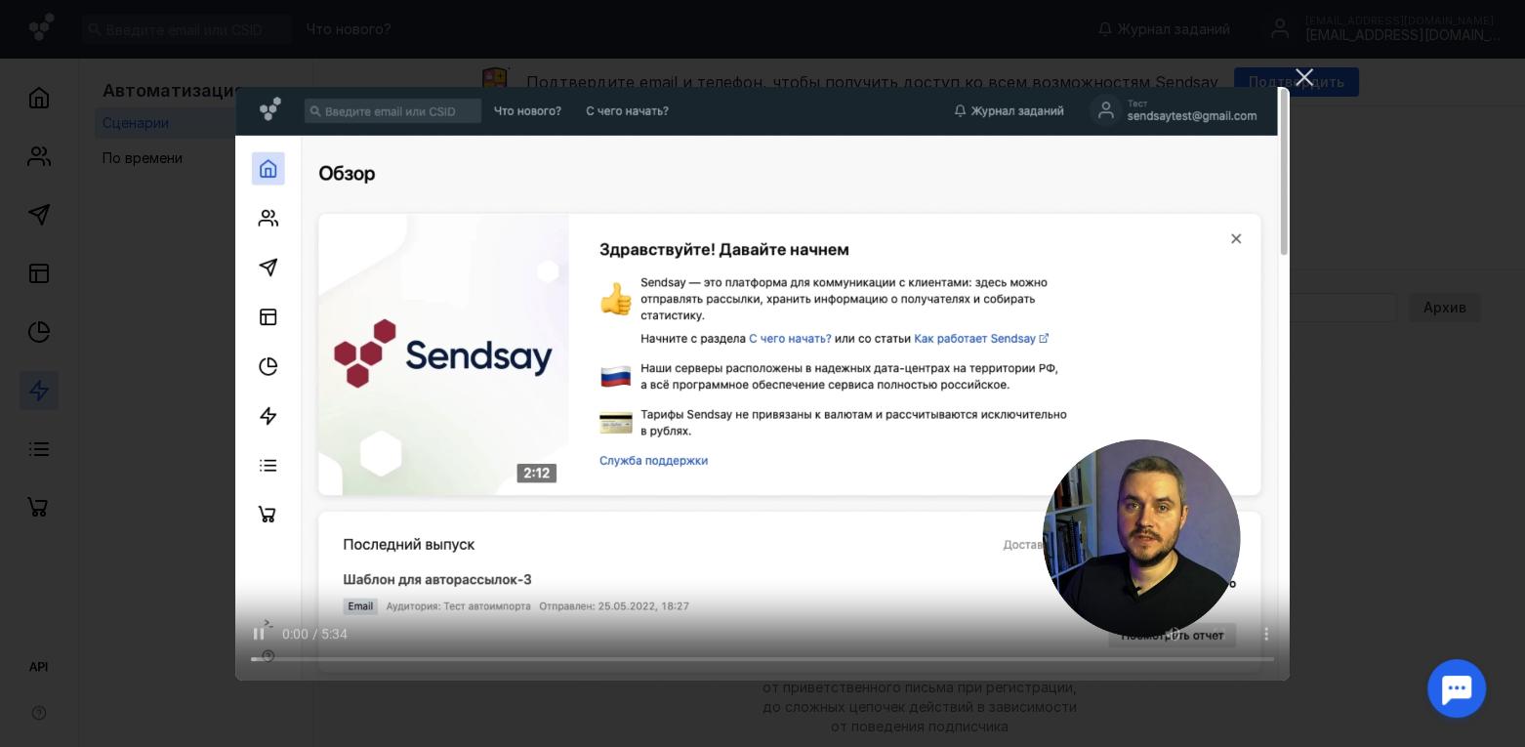
click at [1285, 243] on video "Ваш браузер не поддерживает воспроизведение видео. Пожалуйста, обновите ваш бра…" at bounding box center [762, 384] width 1054 height 594
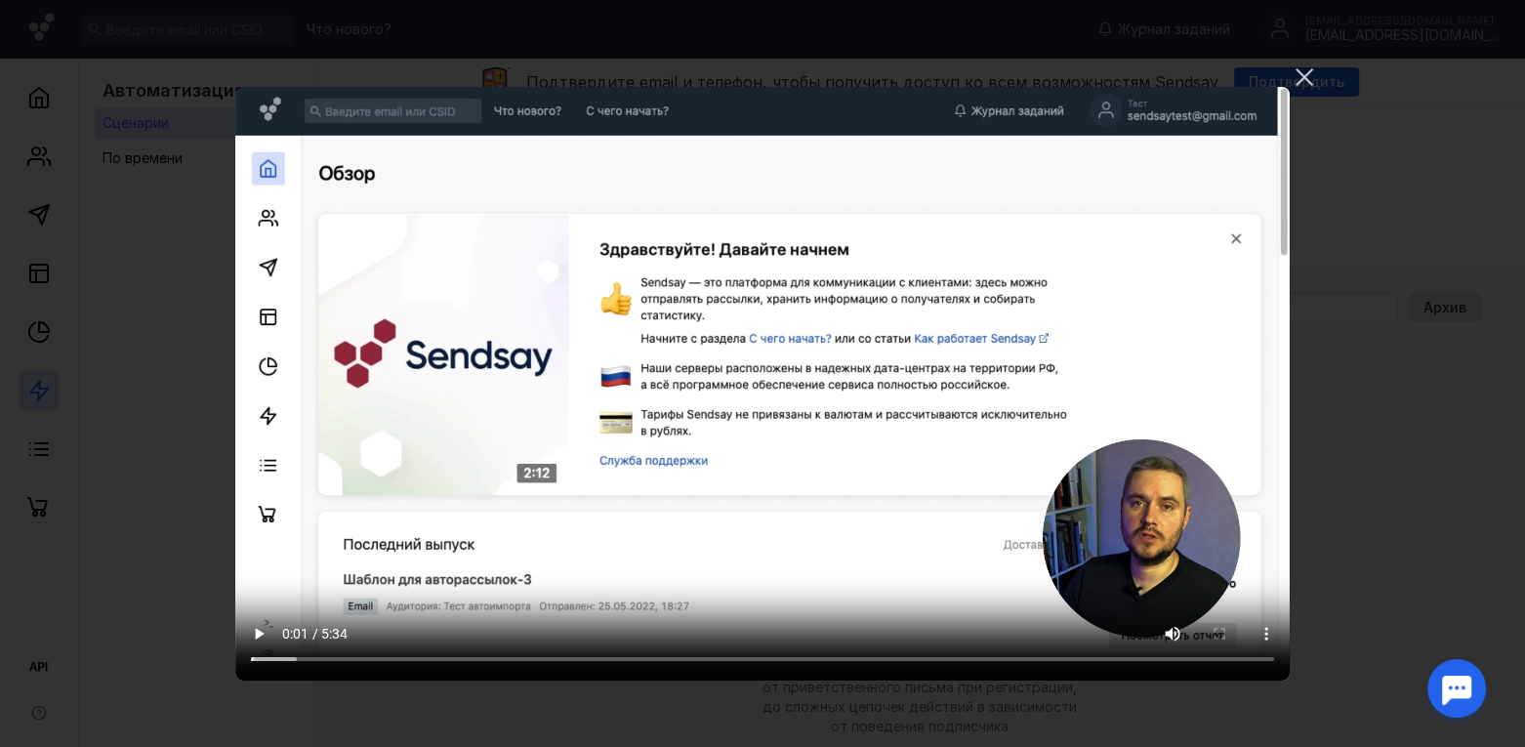
drag, startPoint x: 1285, startPoint y: 243, endPoint x: 1262, endPoint y: 389, distance: 147.2
click at [1262, 389] on video "Ваш браузер не поддерживает воспроизведение видео. Пожалуйста, обновите ваш бра…" at bounding box center [762, 384] width 1054 height 594
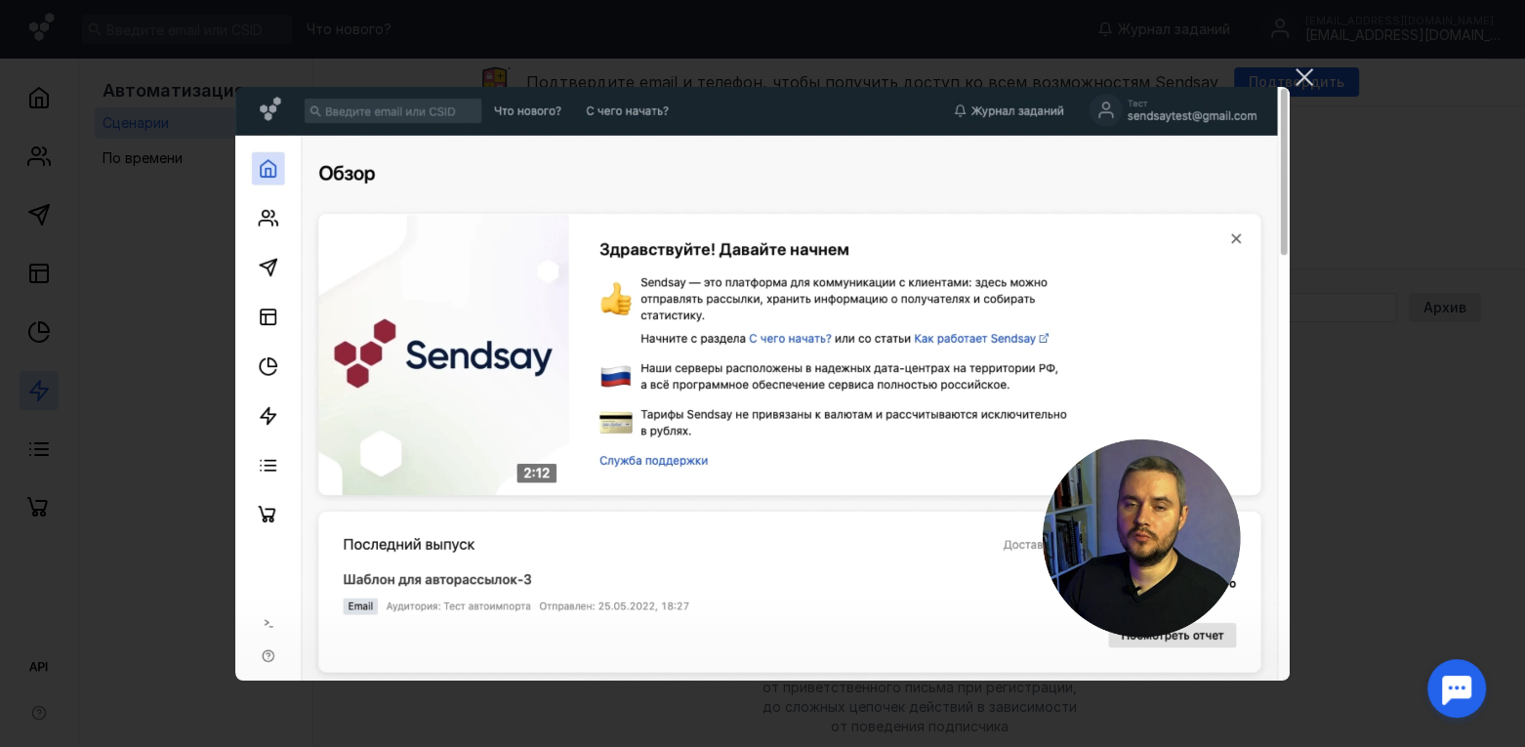
drag, startPoint x: 1283, startPoint y: 225, endPoint x: 1282, endPoint y: 199, distance: 26.4
click at [1282, 199] on video "Ваш браузер не поддерживает воспроизведение видео. Пожалуйста, обновите ваш бра…" at bounding box center [762, 384] width 1054 height 594
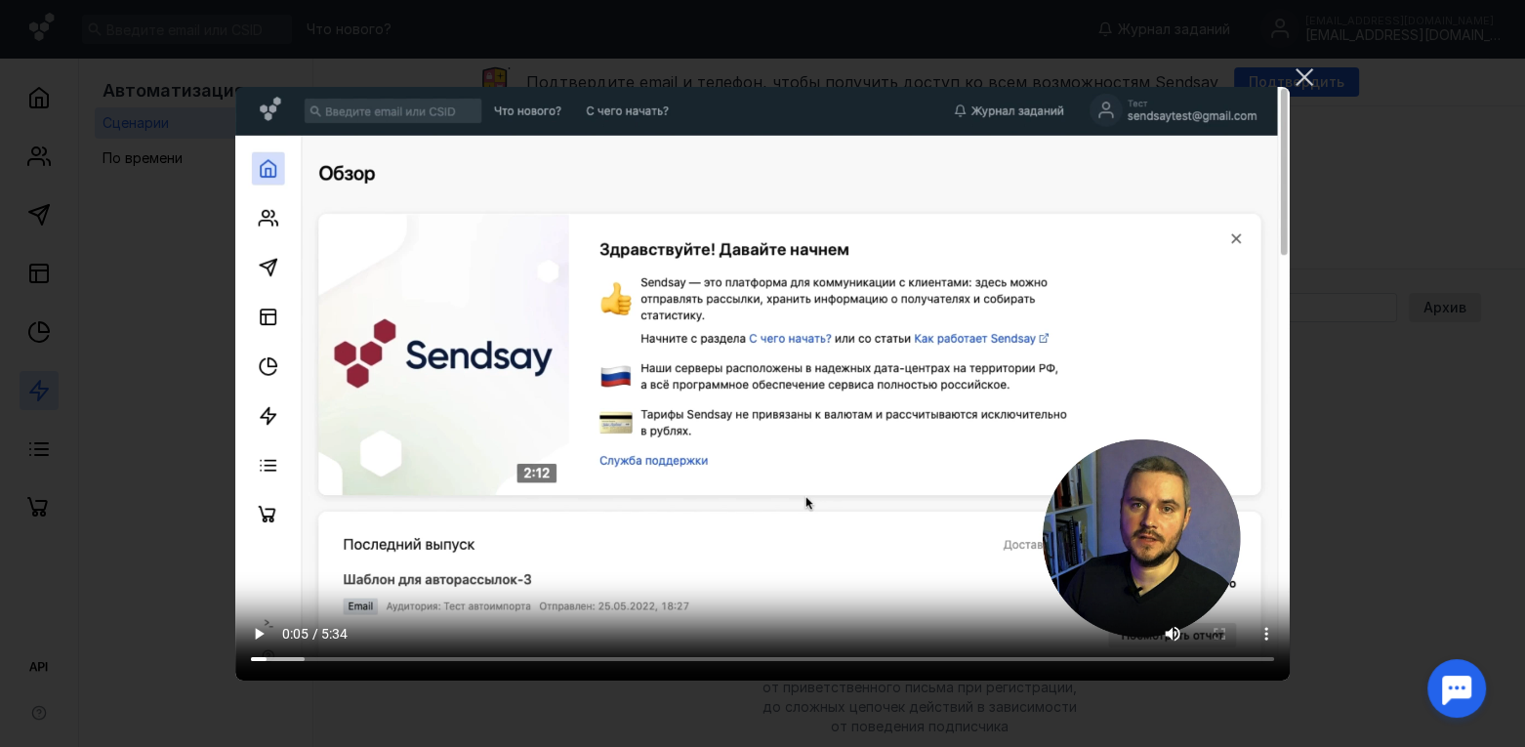
click at [1156, 228] on video "Ваш браузер не поддерживает воспроизведение видео. Пожалуйста, обновите ваш бра…" at bounding box center [762, 384] width 1054 height 594
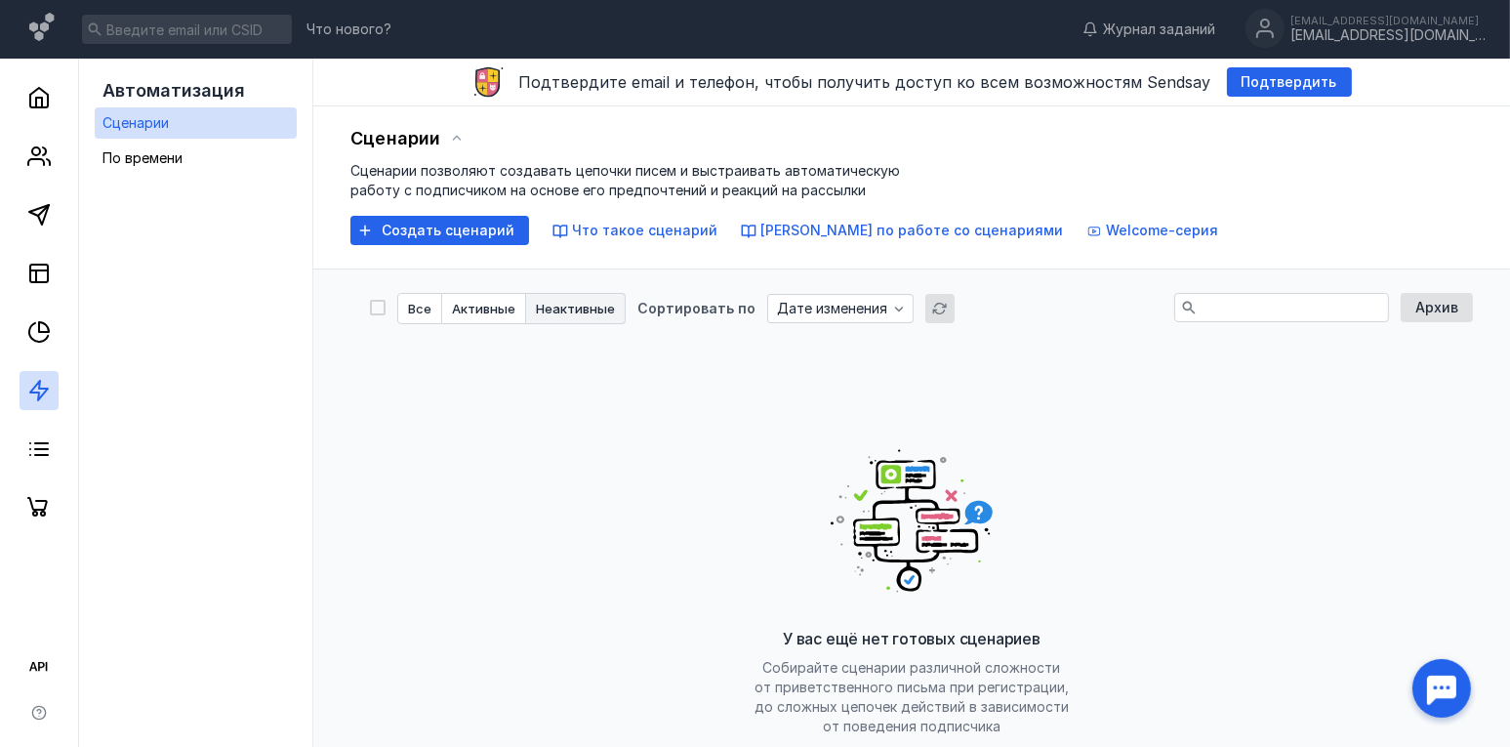
click at [587, 320] on button "Неактивные" at bounding box center [576, 308] width 100 height 31
click at [472, 303] on span "Активные" at bounding box center [483, 309] width 63 height 13
click at [416, 317] on button "Все" at bounding box center [419, 308] width 45 height 31
click at [891, 306] on icon "button" at bounding box center [899, 309] width 16 height 16
click at [1413, 314] on div "Архив" at bounding box center [1437, 308] width 62 height 17
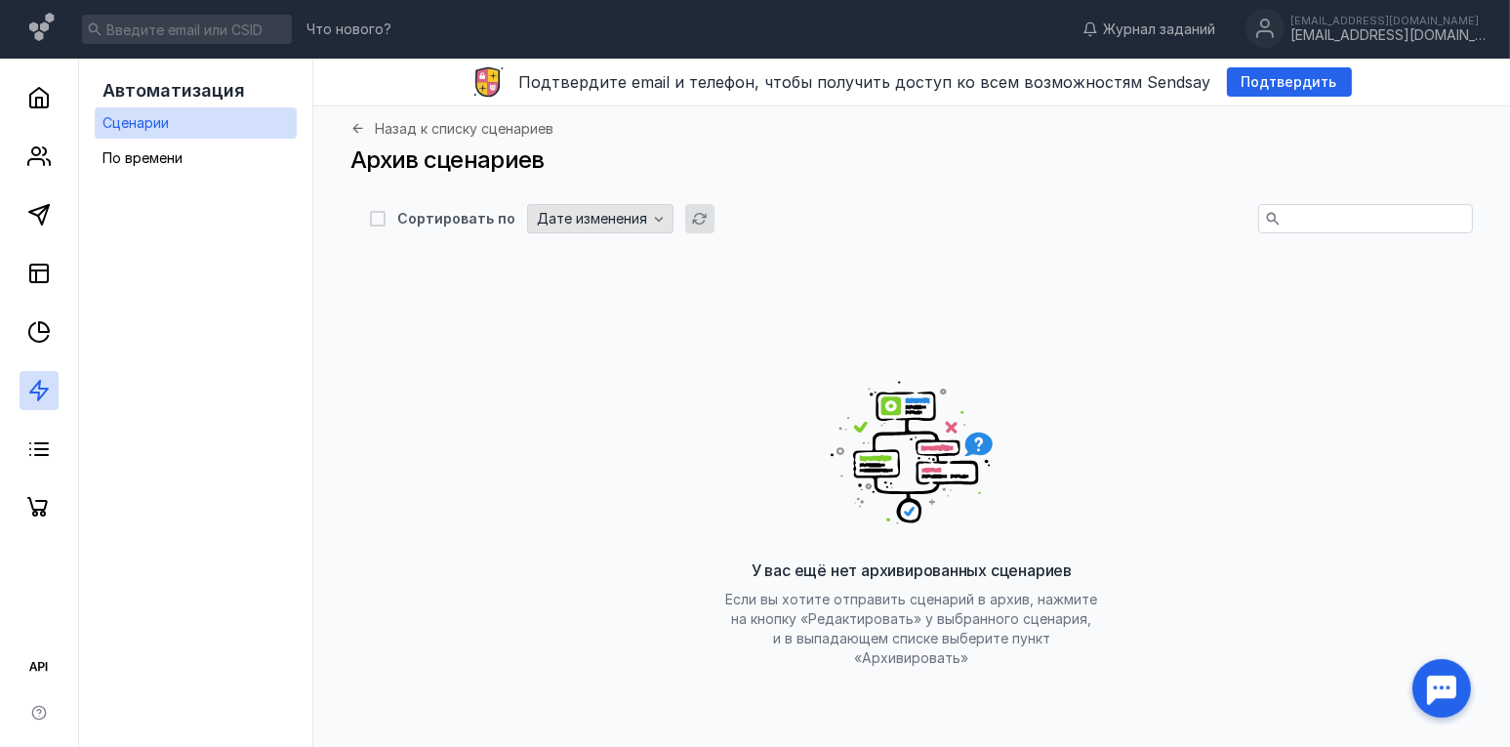
click at [638, 215] on div "Дате изменения" at bounding box center [592, 219] width 120 height 17
click at [49, 400] on icon at bounding box center [38, 390] width 23 height 23
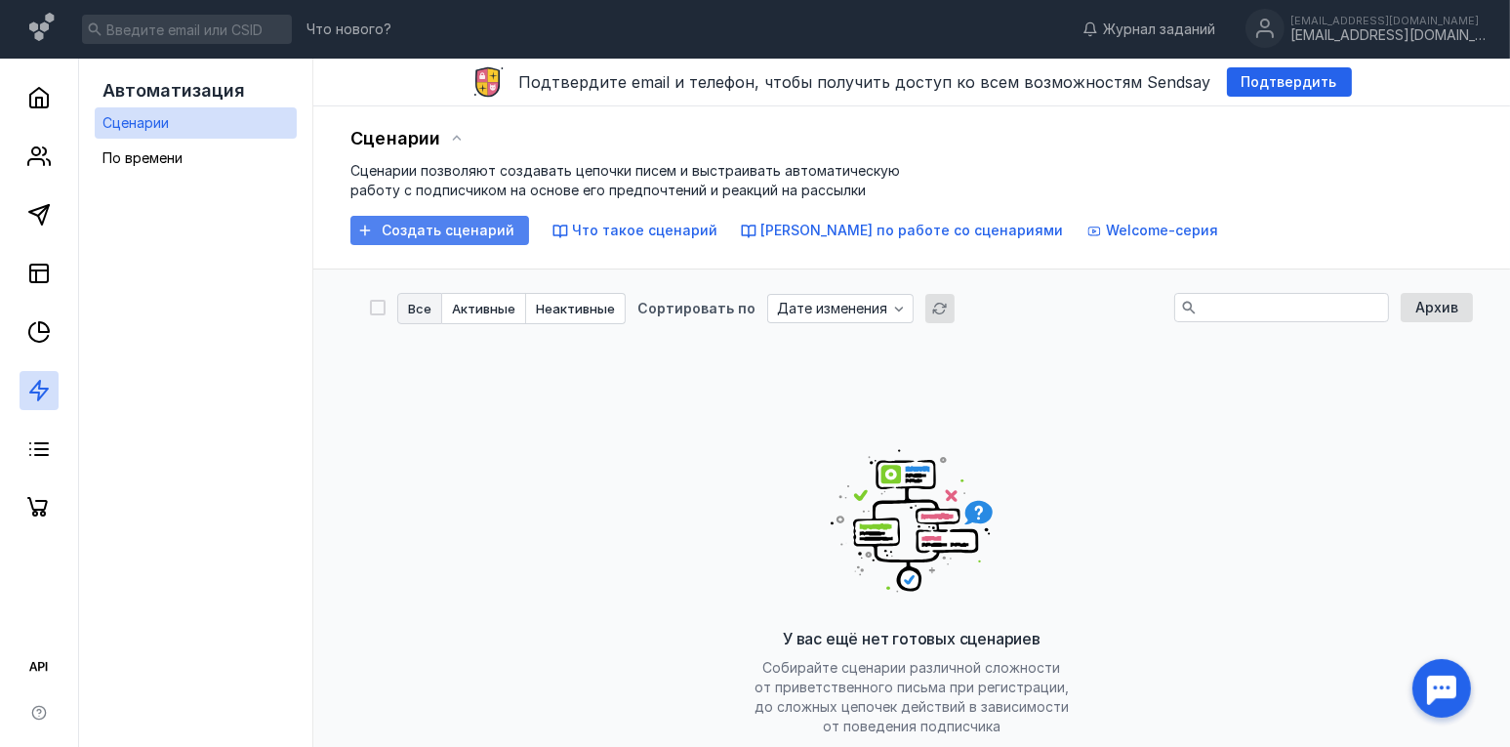
click at [434, 224] on span "Создать сценарий" at bounding box center [448, 231] width 133 height 17
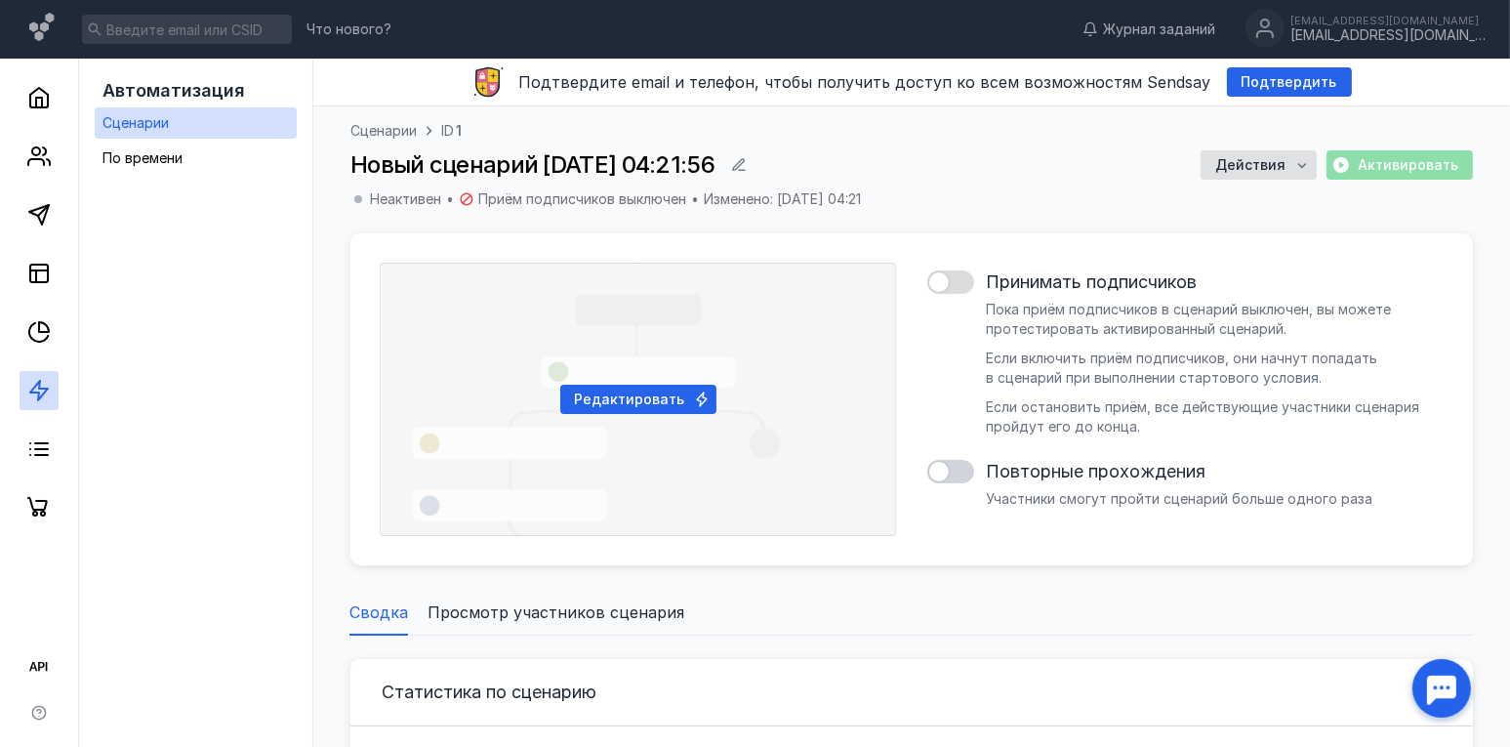
click at [958, 285] on div at bounding box center [950, 281] width 47 height 23
click at [927, 282] on input "checkbox" at bounding box center [927, 282] width 0 height 0
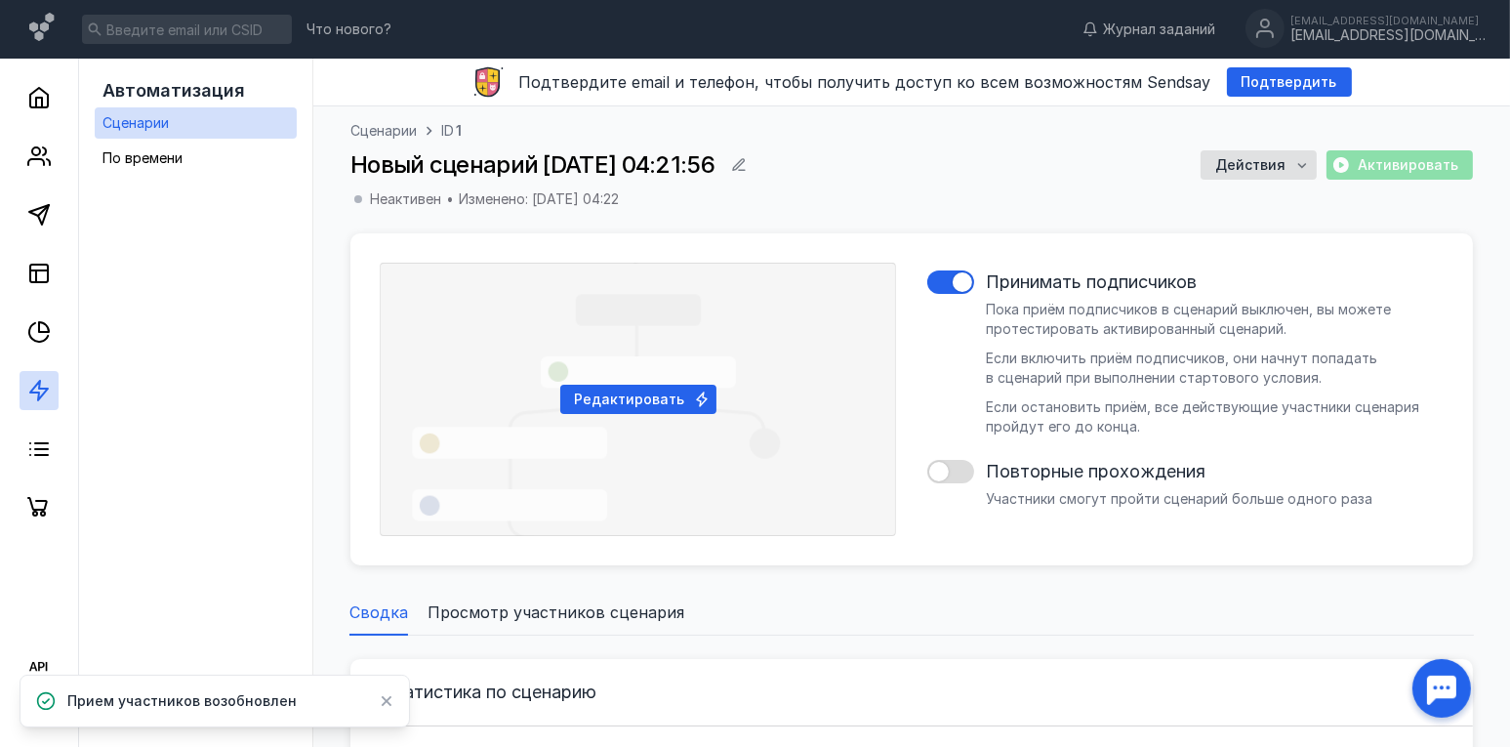
click at [950, 470] on div at bounding box center [950, 471] width 47 height 23
click at [927, 471] on input "checkbox" at bounding box center [927, 471] width 0 height 0
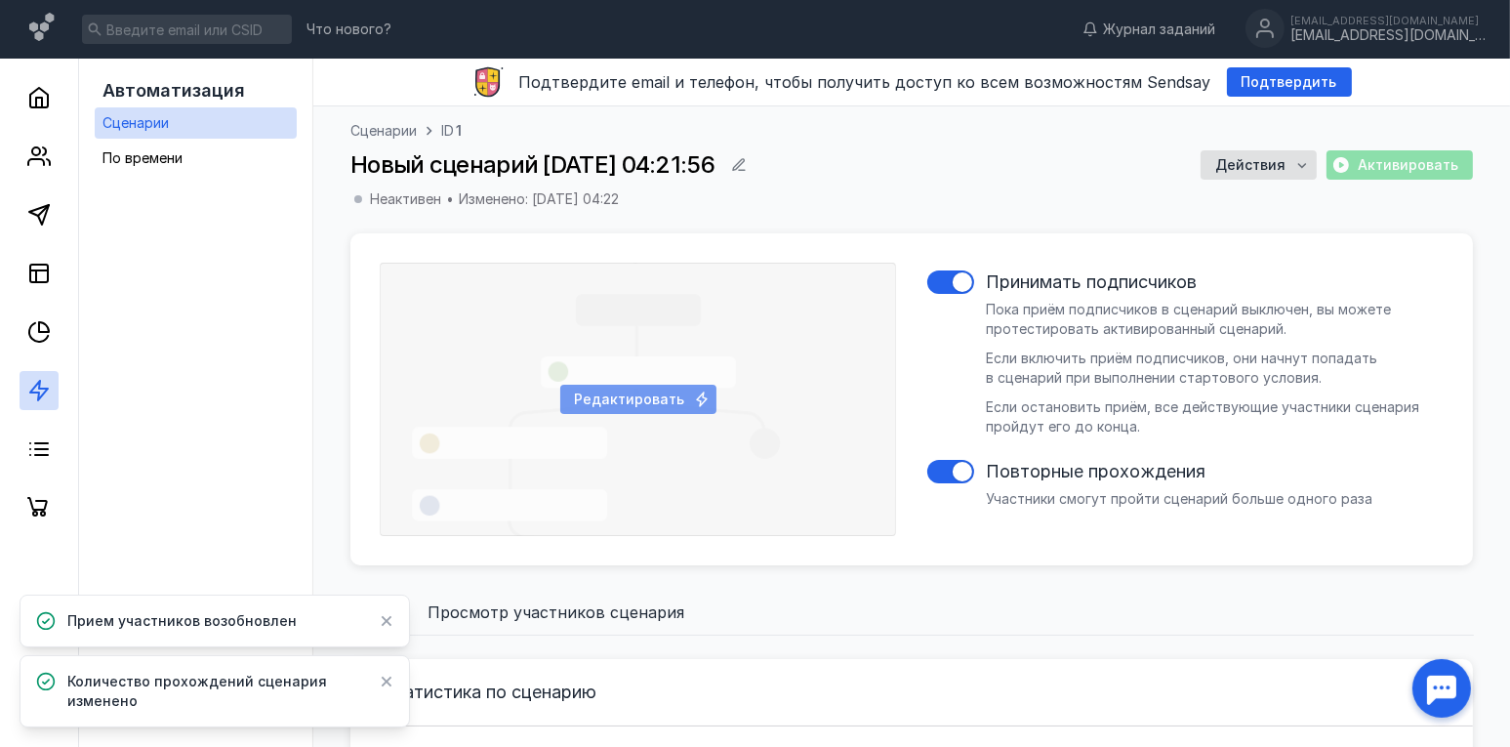
click at [653, 402] on span "Редактировать" at bounding box center [630, 399] width 110 height 17
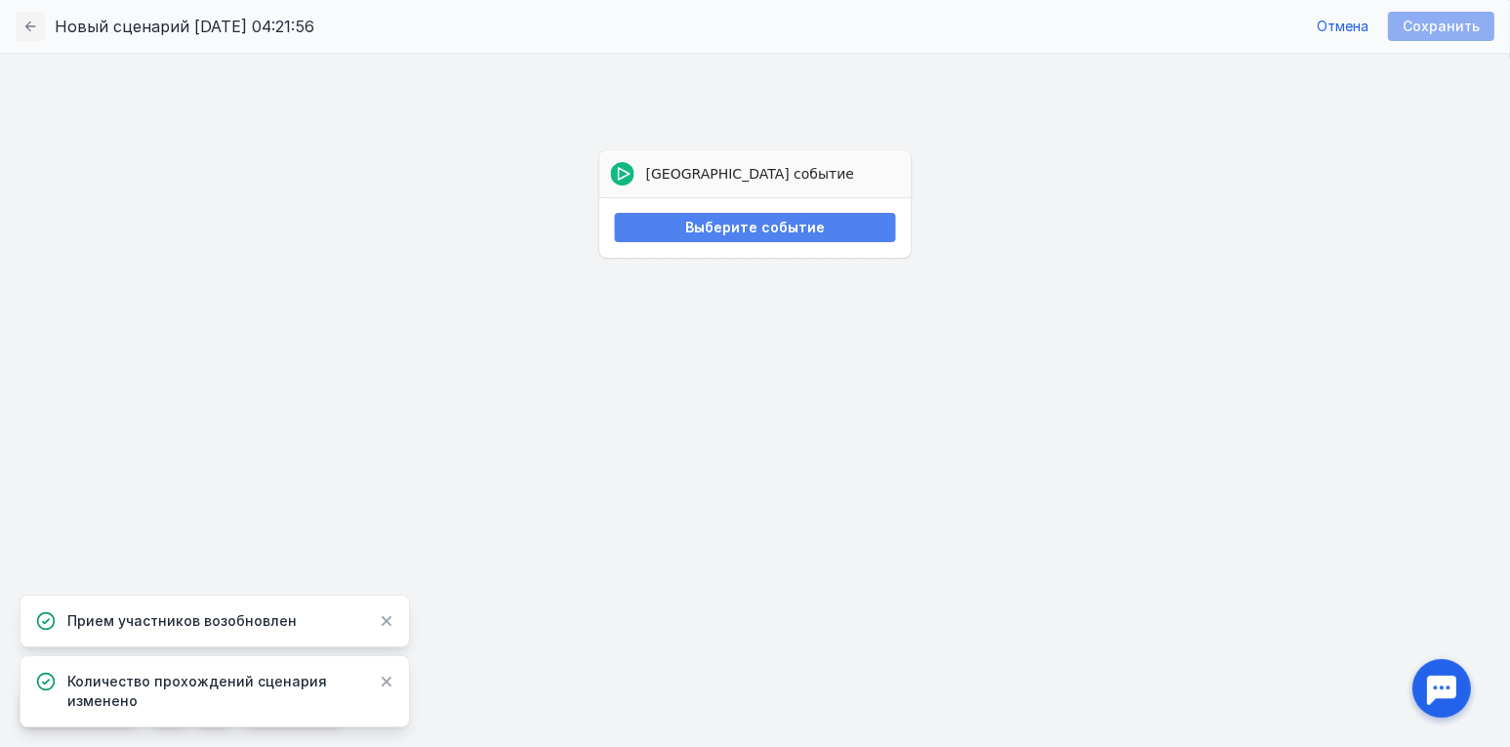
click at [767, 231] on span "Выберите событие" at bounding box center [755, 228] width 140 height 17
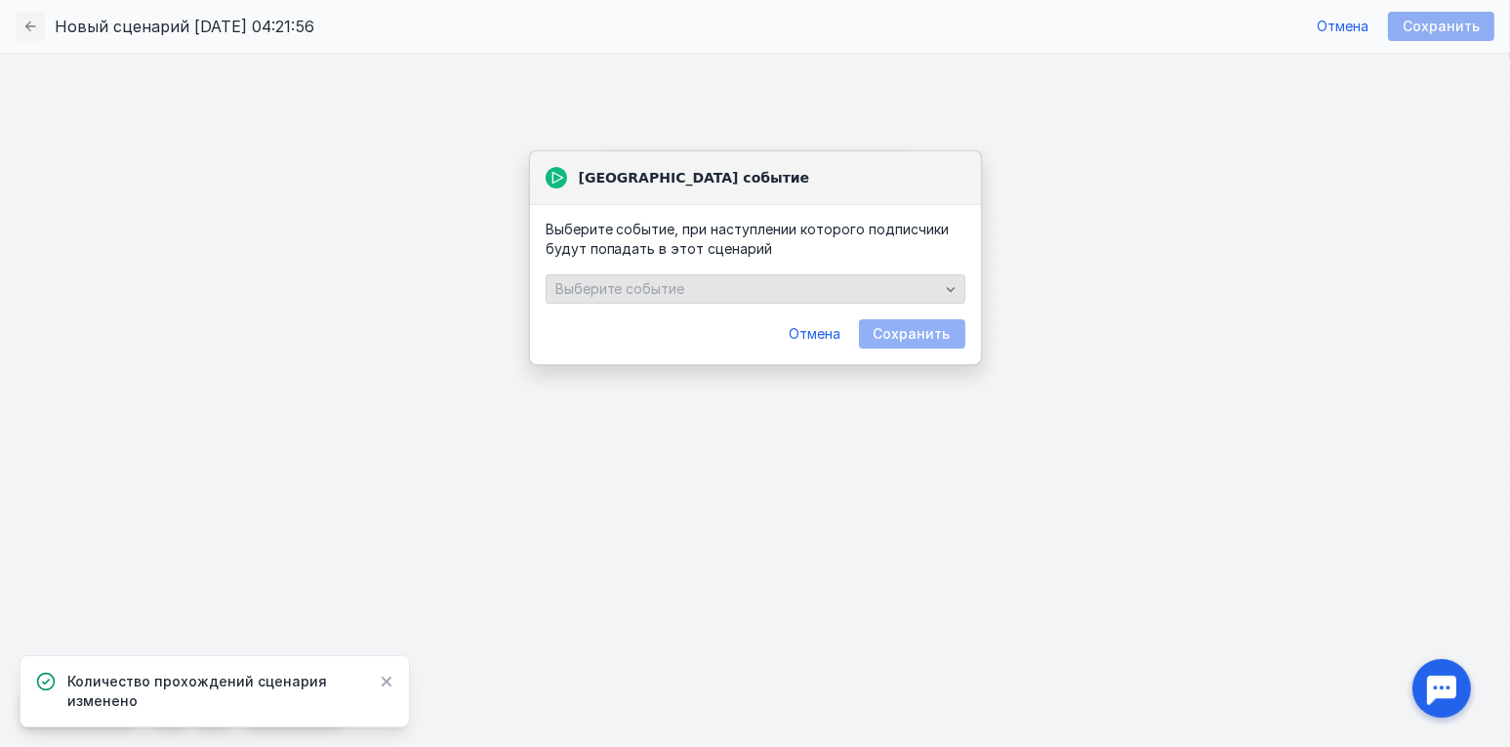
click at [738, 291] on div "Выберите событие" at bounding box center [747, 289] width 393 height 17
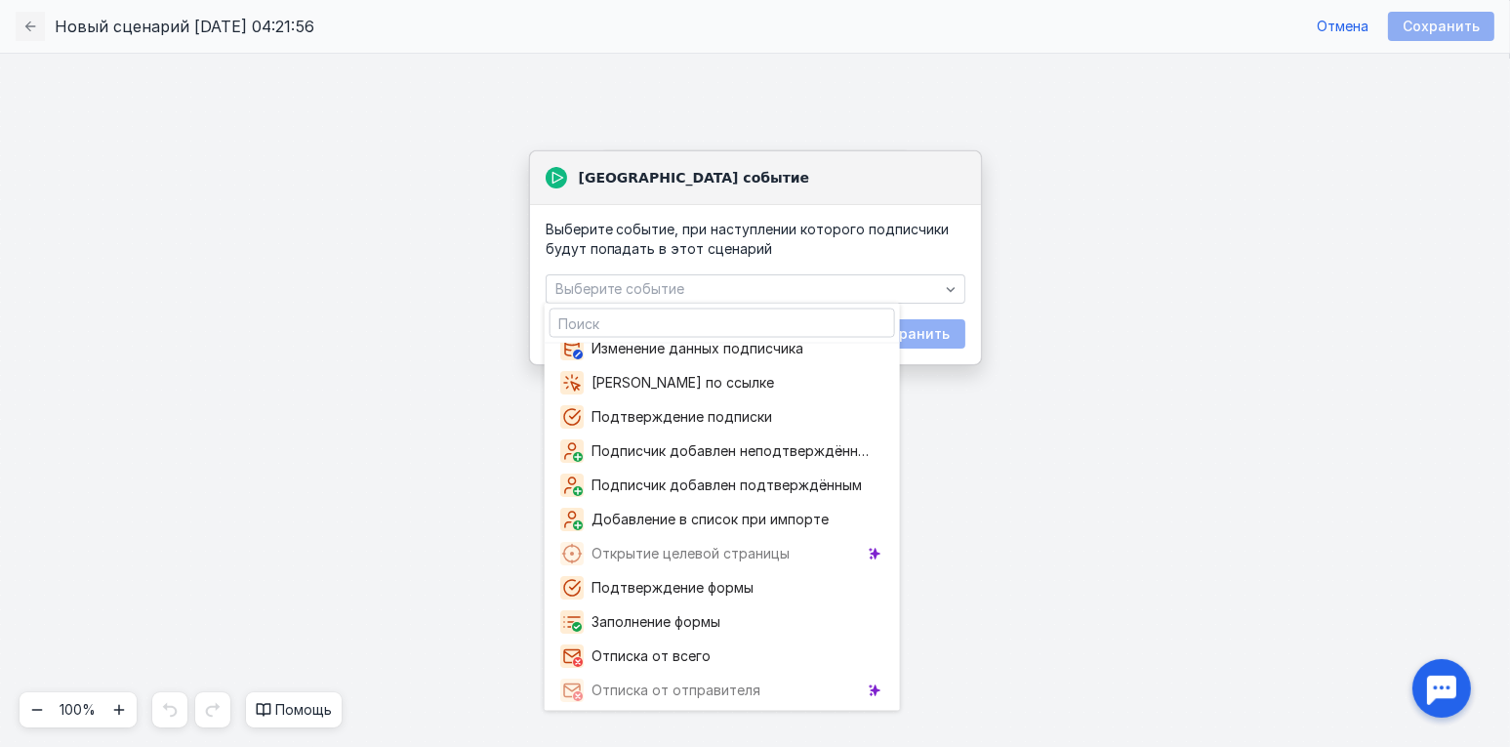
scroll to position [230, 0]
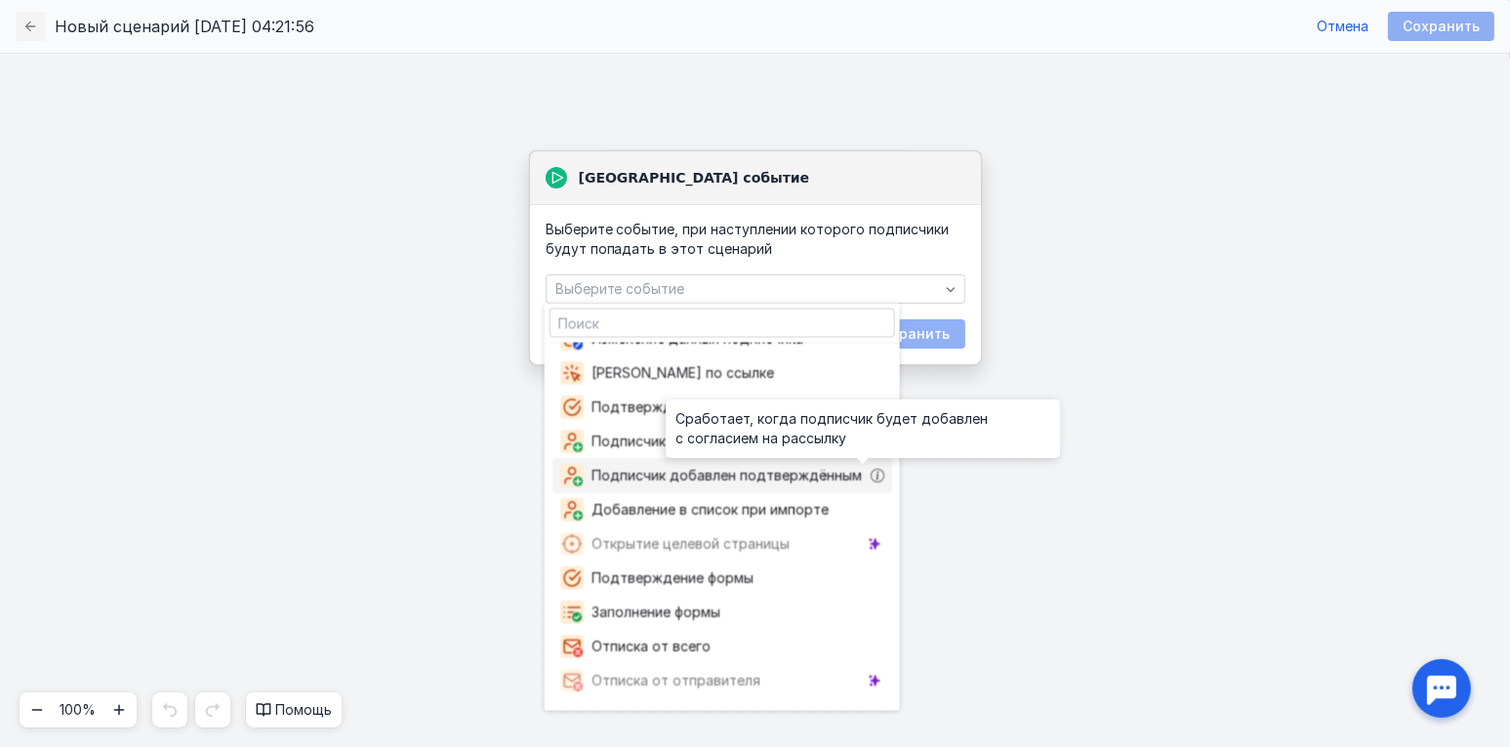
click at [871, 469] on icon "grid" at bounding box center [878, 476] width 14 height 14
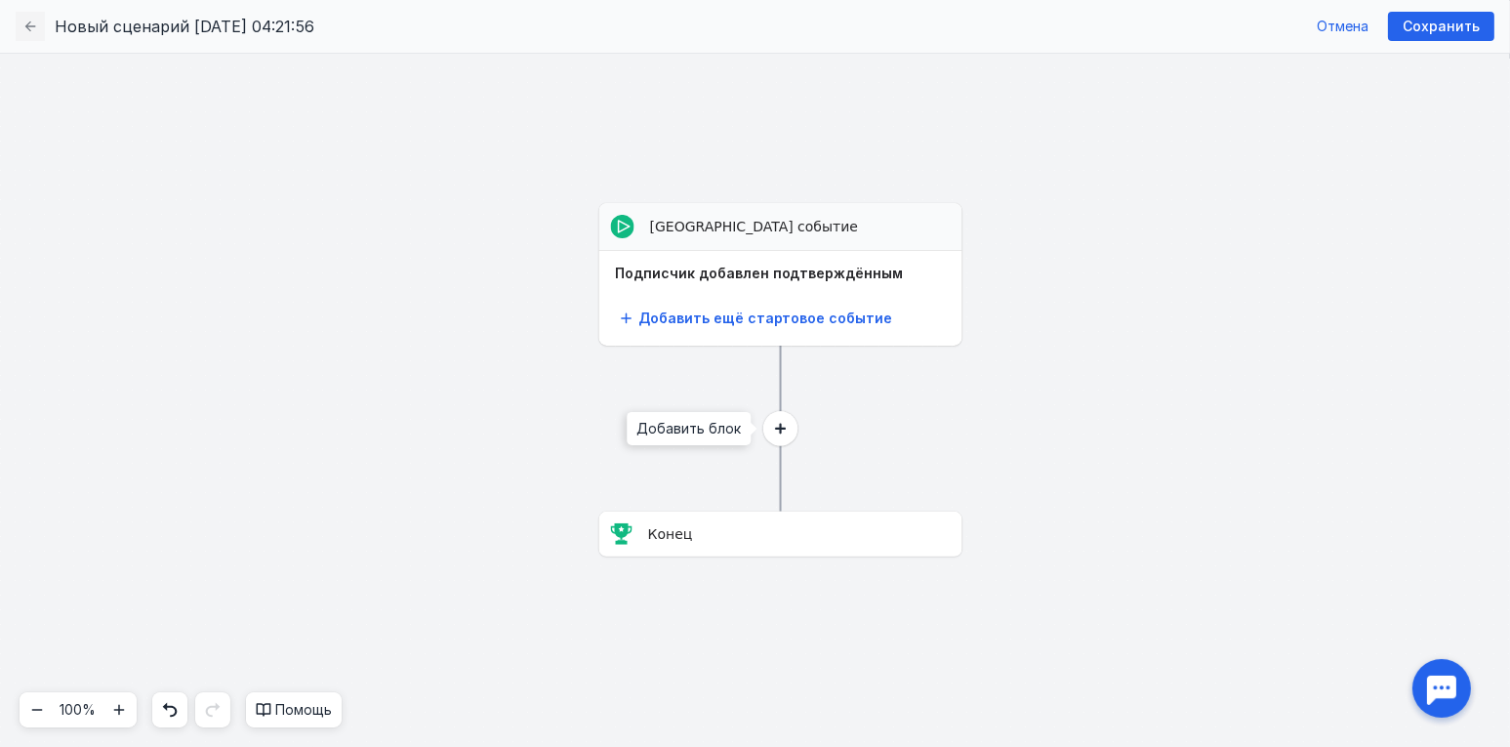
click at [772, 436] on circle at bounding box center [780, 428] width 34 height 34
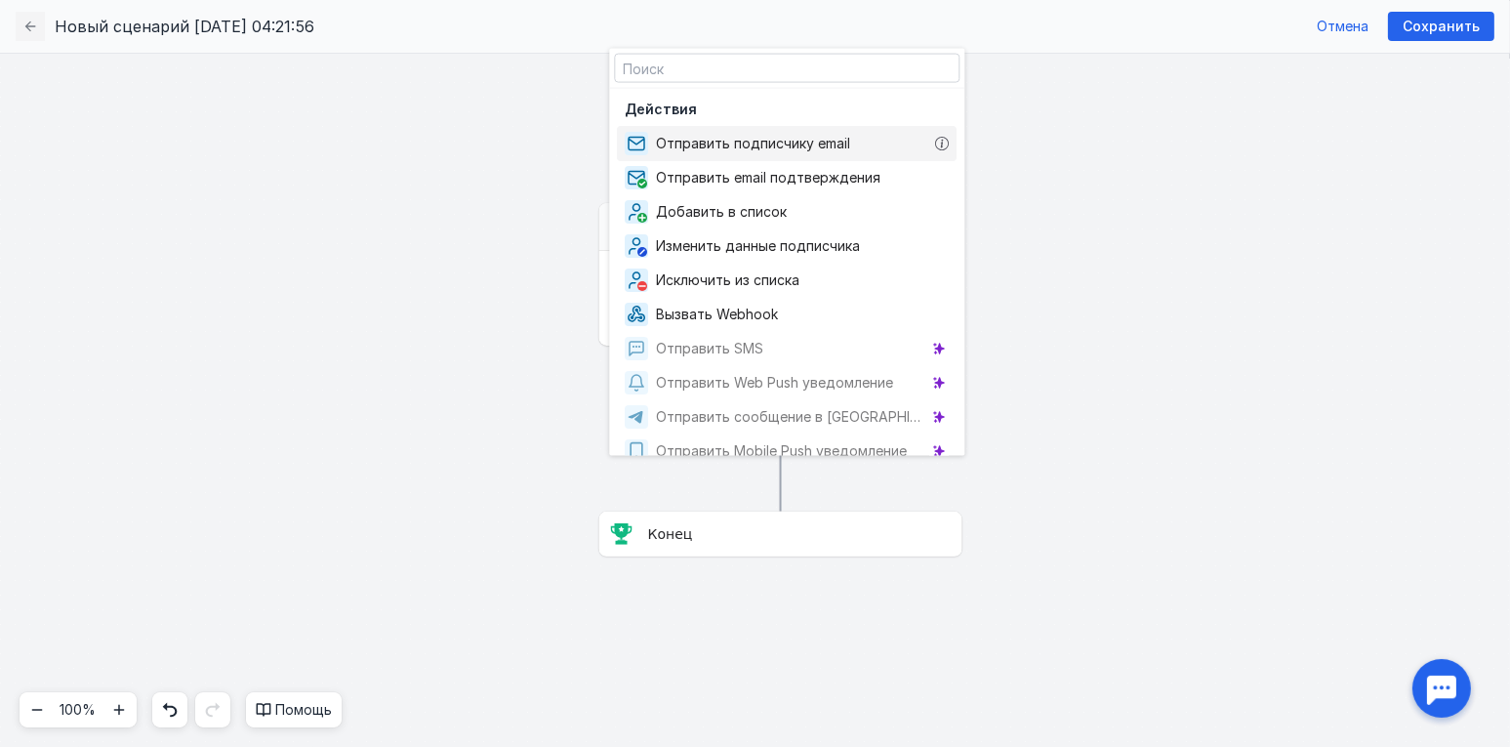
click at [717, 149] on span "Отправить подписчику email" at bounding box center [757, 144] width 202 height 20
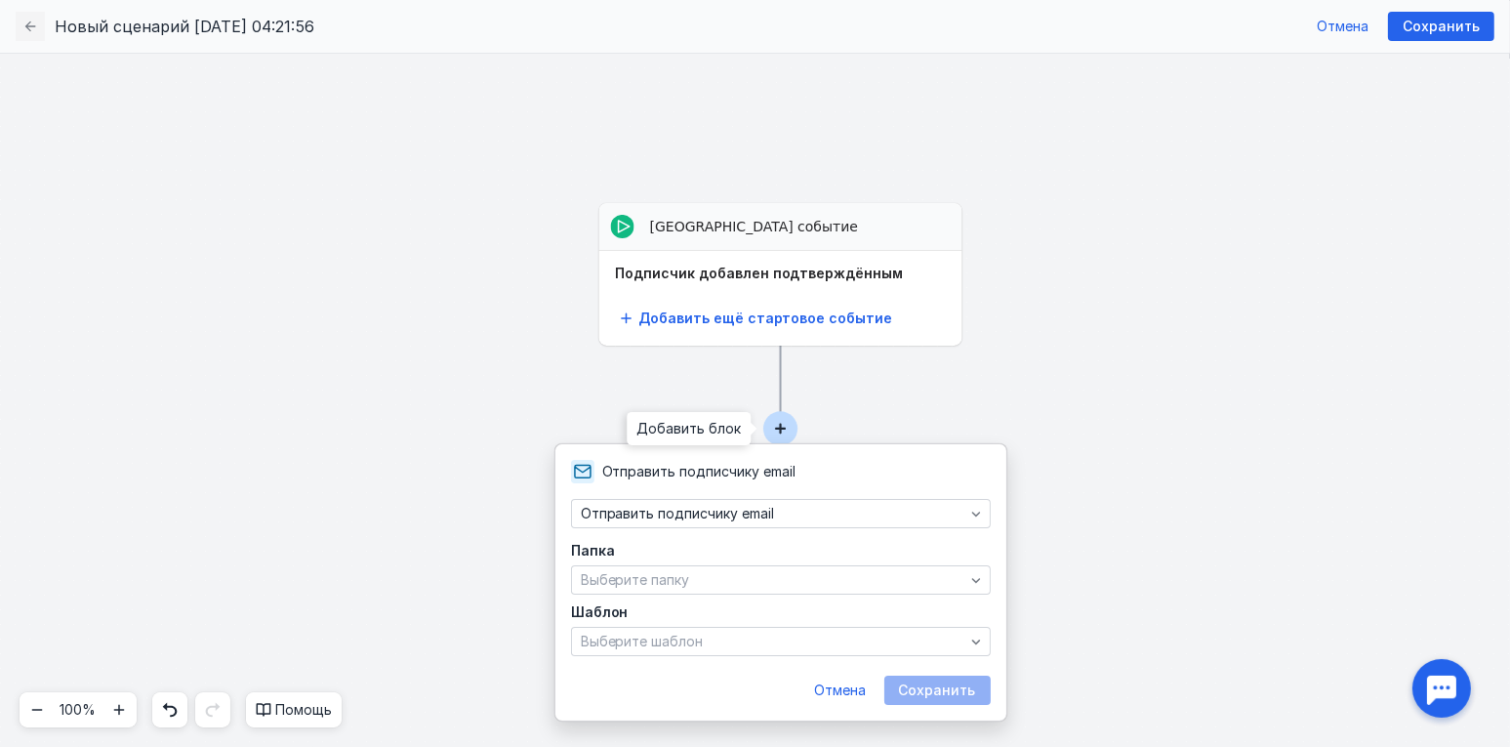
click at [784, 426] on circle at bounding box center [780, 428] width 34 height 34
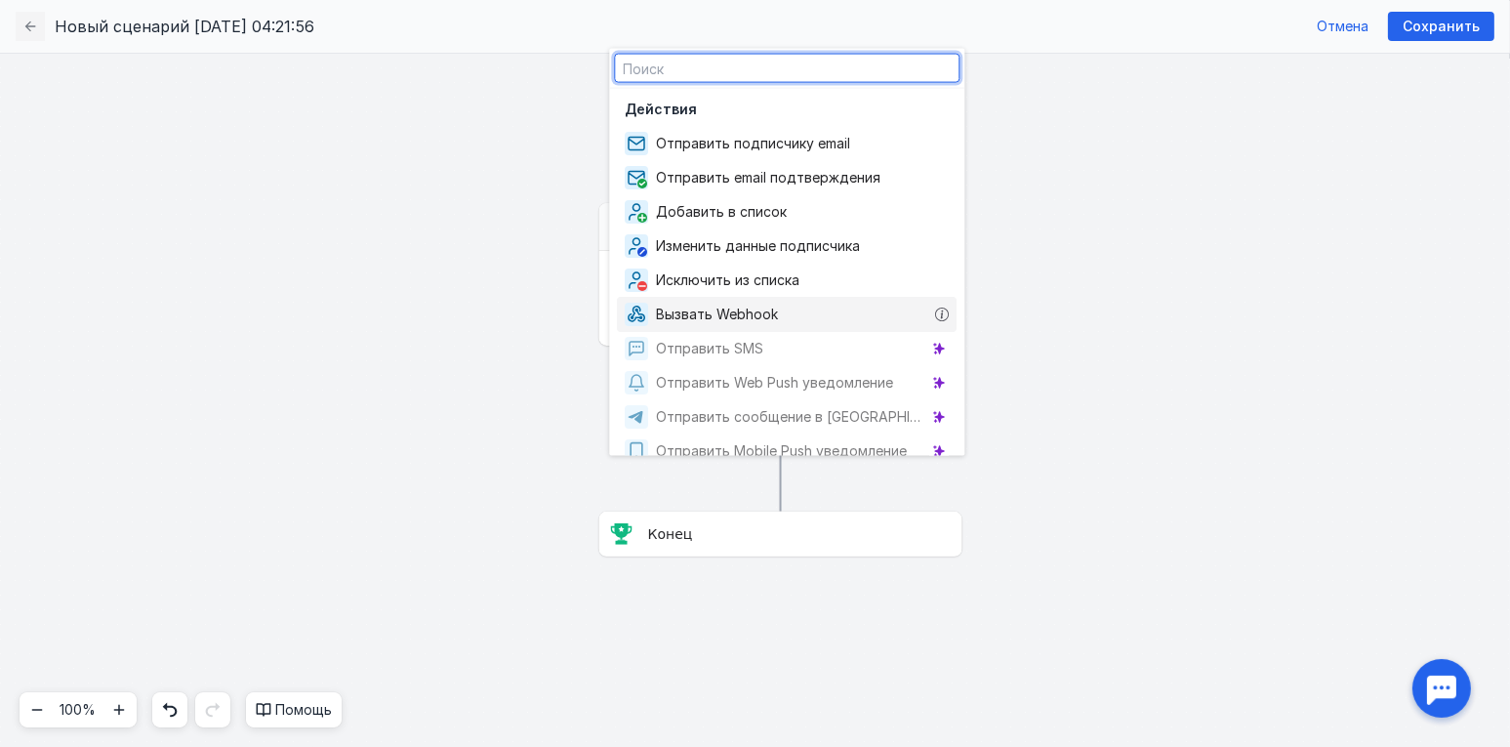
click at [766, 296] on button "Вызвать Webhook" at bounding box center [786, 314] width 355 height 39
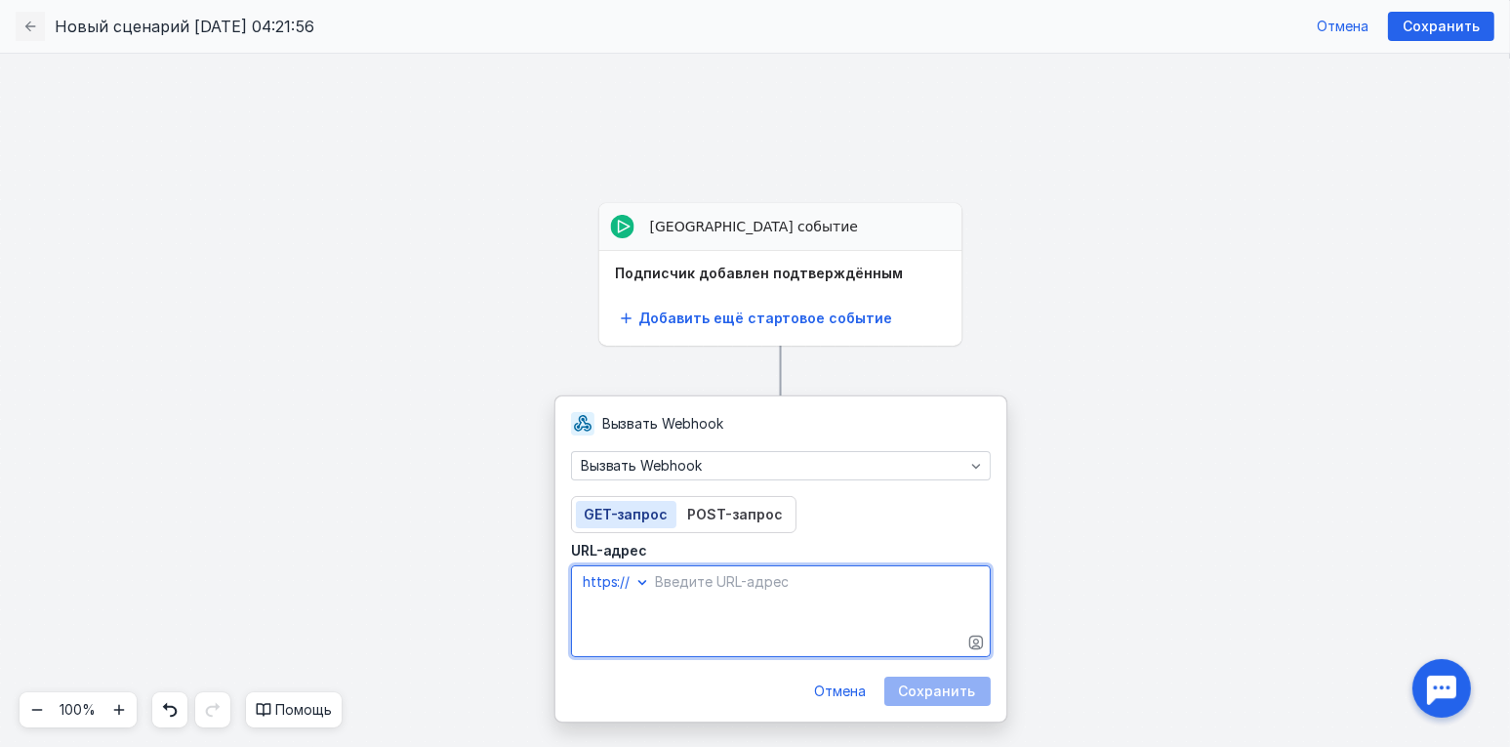
click at [704, 589] on textarea "URL-адрес" at bounding box center [781, 611] width 418 height 90
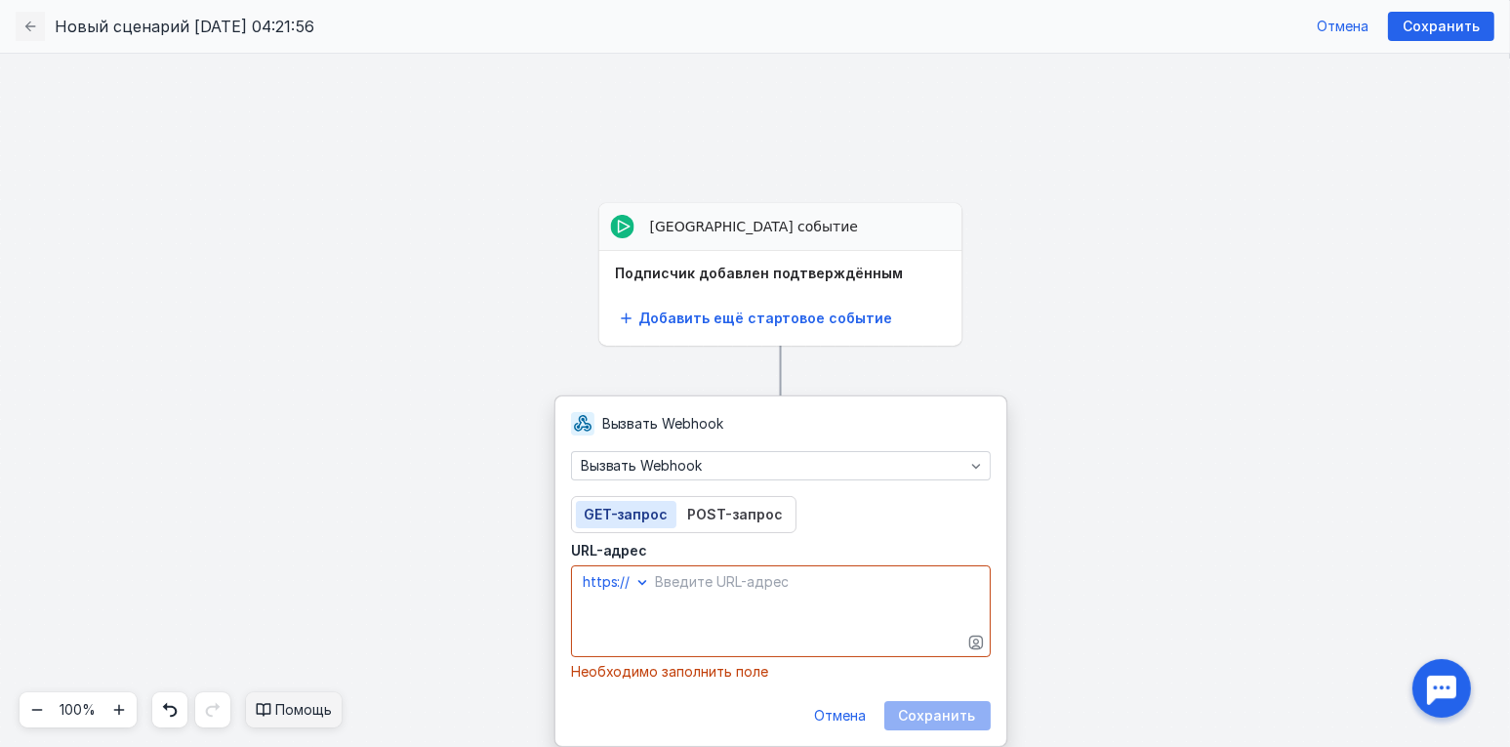
click at [293, 703] on span "Помощь" at bounding box center [303, 710] width 57 height 20
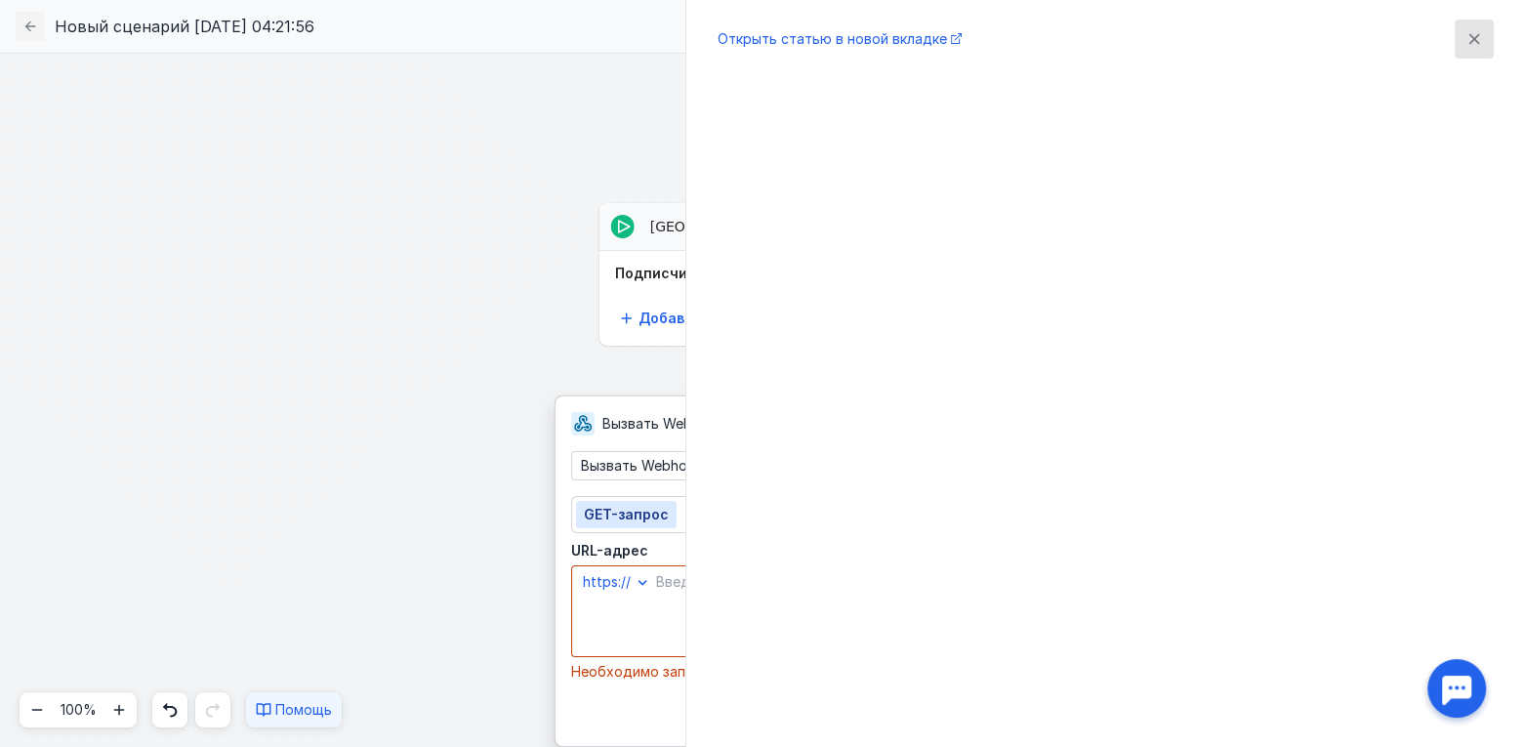
click at [1472, 35] on icon "button" at bounding box center [1474, 39] width 16 height 16
